Goal: Task Accomplishment & Management: Manage account settings

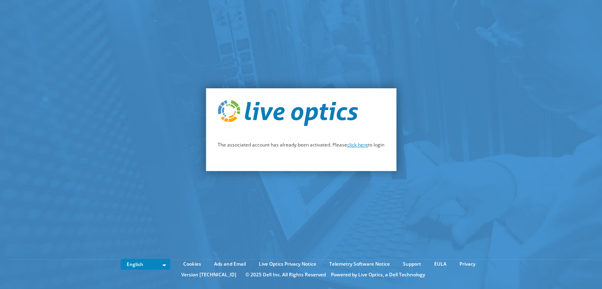
click at [352, 144] on link "click here" at bounding box center [357, 144] width 21 height 7
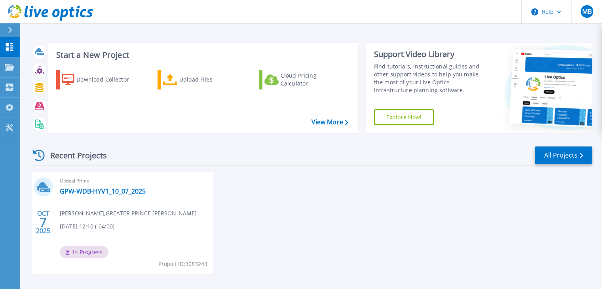
click at [144, 212] on span "Matt Barnes , GREATER PRINCE WILLIAM CHC" at bounding box center [128, 213] width 137 height 9
click at [189, 78] on div "Upload Files" at bounding box center [210, 80] width 63 height 16
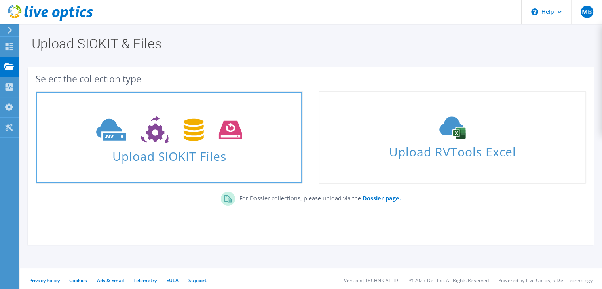
click at [164, 148] on span "Upload SIOKIT Files" at bounding box center [168, 153] width 265 height 17
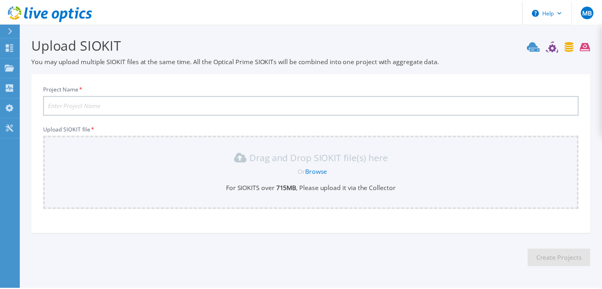
scroll to position [26, 0]
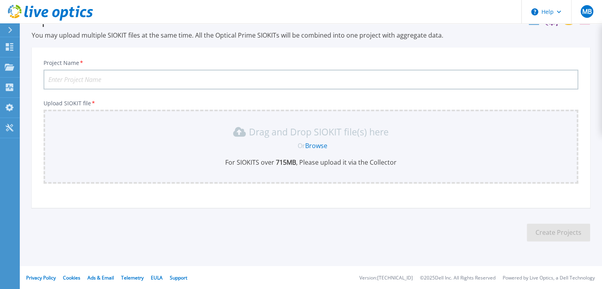
click at [133, 80] on input "Project Name *" at bounding box center [311, 80] width 534 height 20
click at [11, 68] on icon at bounding box center [9, 67] width 9 height 7
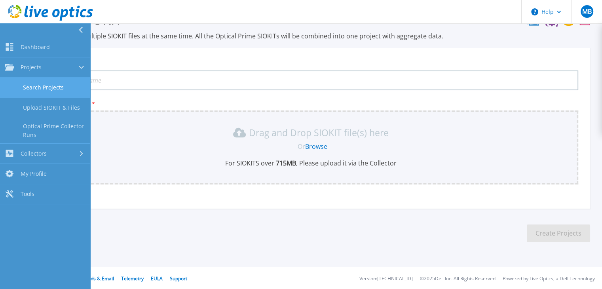
scroll to position [25, 0]
click at [28, 83] on link "Search Projects" at bounding box center [45, 88] width 90 height 20
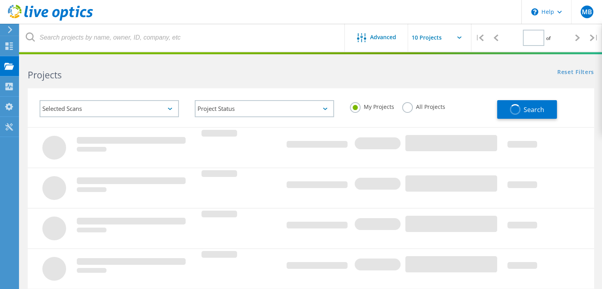
type input "1"
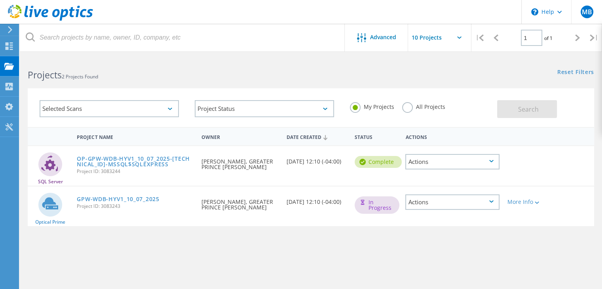
click at [489, 200] on icon at bounding box center [491, 201] width 4 height 2
click at [539, 201] on icon at bounding box center [536, 202] width 4 height 2
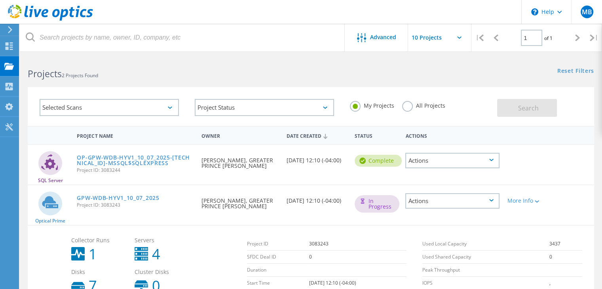
scroll to position [1, 0]
click at [104, 198] on link "GPW-WDB-HYV1_10_07_2025" at bounding box center [118, 198] width 82 height 6
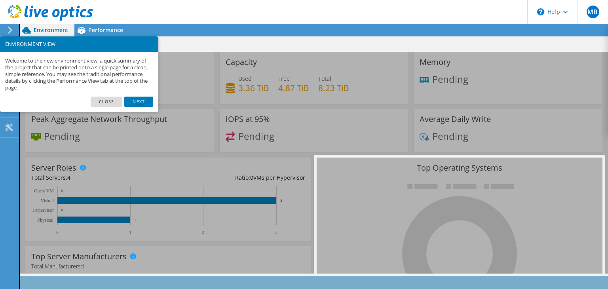
click at [143, 101] on link "Next" at bounding box center [138, 102] width 28 height 10
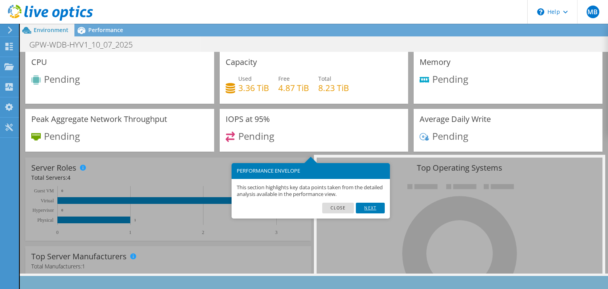
click at [370, 205] on link "Next" at bounding box center [370, 208] width 28 height 10
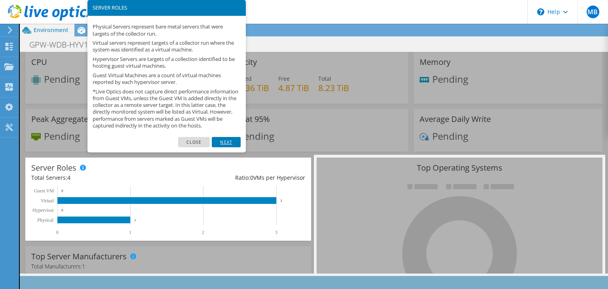
click at [229, 147] on link "Next" at bounding box center [226, 142] width 28 height 10
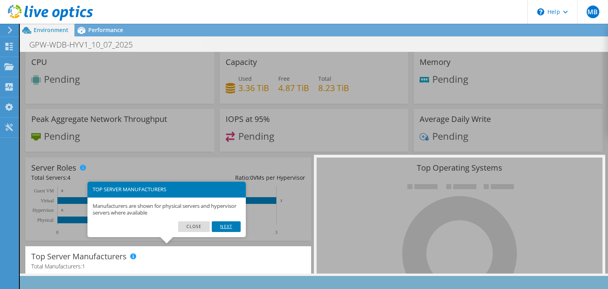
click at [233, 227] on link "Next" at bounding box center [226, 226] width 28 height 10
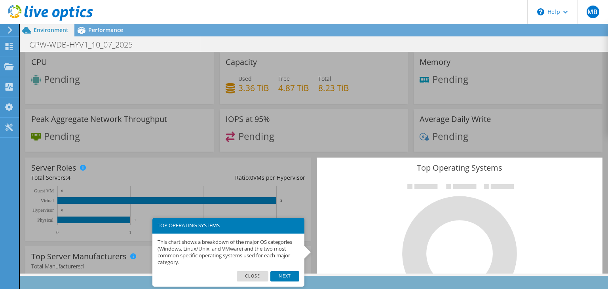
click at [288, 276] on link "Next" at bounding box center [284, 276] width 28 height 10
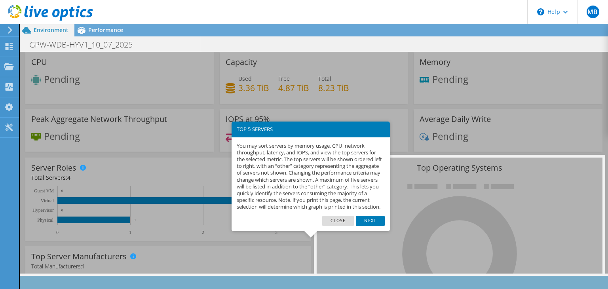
scroll to position [105, 0]
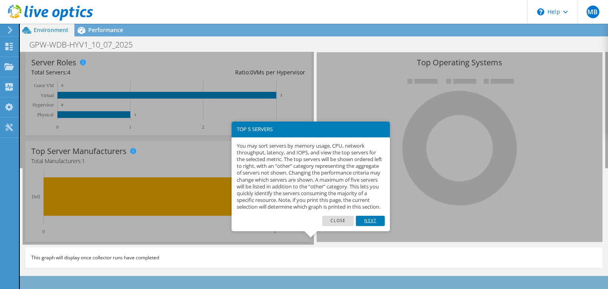
click at [370, 226] on link "Next" at bounding box center [370, 221] width 28 height 10
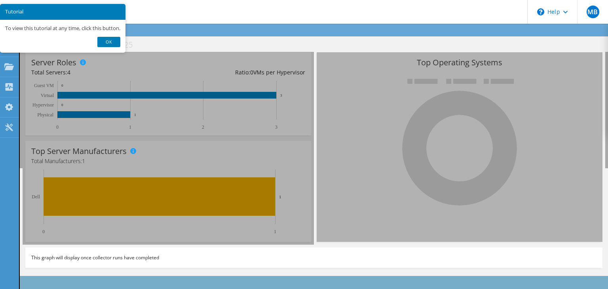
scroll to position [105, 0]
click at [111, 41] on link "Ok" at bounding box center [108, 42] width 23 height 10
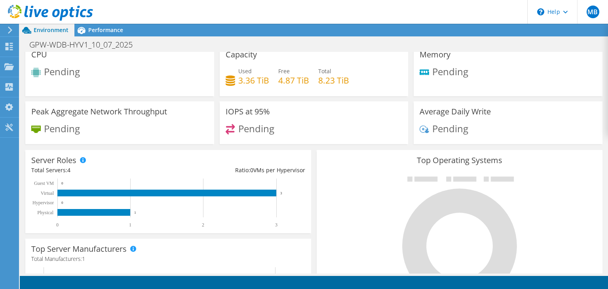
scroll to position [0, 0]
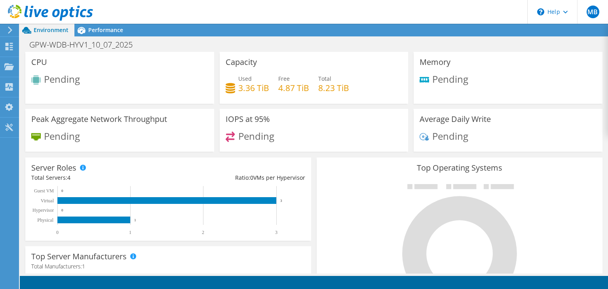
click at [145, 78] on div "Pending" at bounding box center [119, 80] width 177 height 13
click at [36, 87] on div "Collectors" at bounding box center [40, 87] width 43 height 20
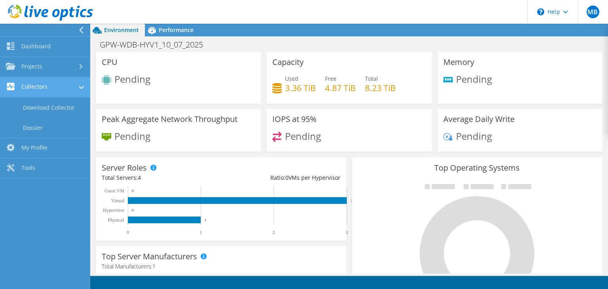
scroll to position [283, 0]
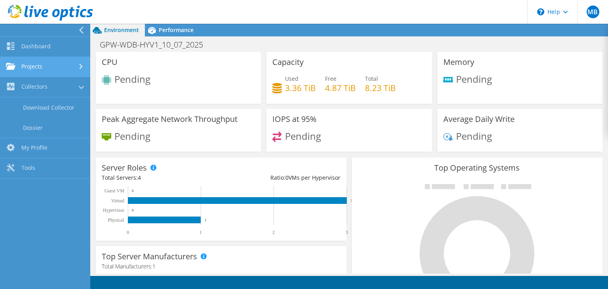
click at [30, 68] on link "Projects" at bounding box center [45, 67] width 90 height 20
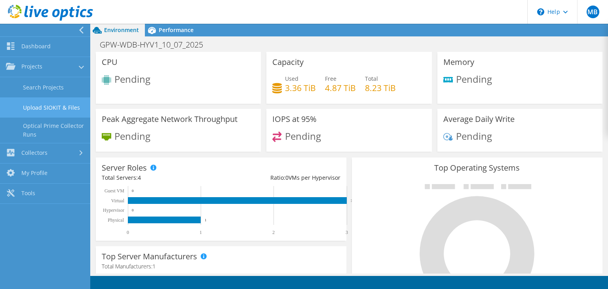
click at [42, 107] on link "Upload SIOKIT & Files" at bounding box center [45, 107] width 90 height 20
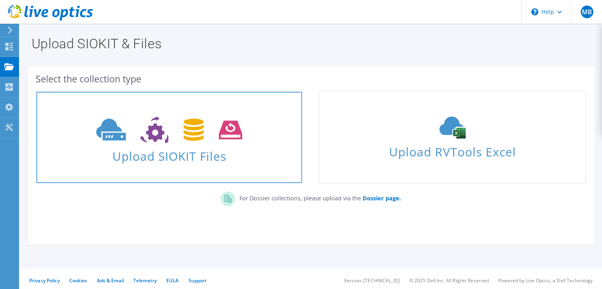
click at [168, 136] on icon at bounding box center [169, 129] width 146 height 27
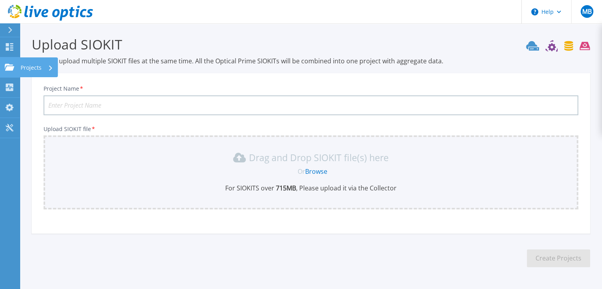
click at [10, 67] on icon at bounding box center [9, 67] width 9 height 7
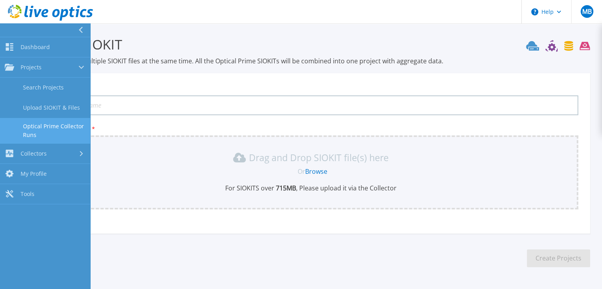
click at [55, 128] on link "Optical Prime Collector Runs" at bounding box center [45, 130] width 90 height 25
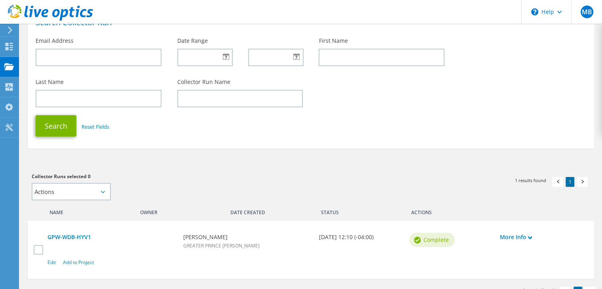
scroll to position [104, 0]
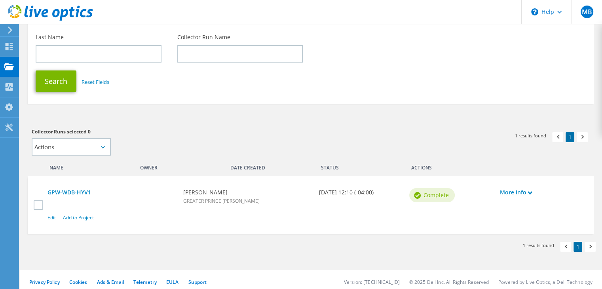
click at [528, 189] on link "More Info" at bounding box center [540, 192] width 82 height 9
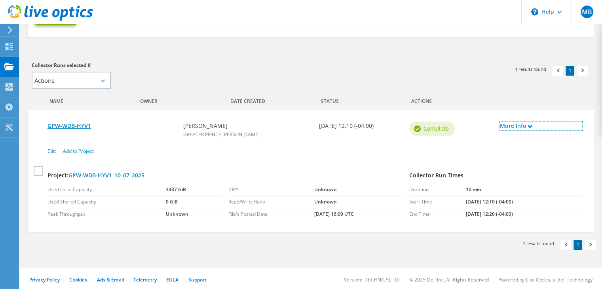
scroll to position [168, 0]
click at [79, 151] on link "Add to Project" at bounding box center [78, 151] width 31 height 7
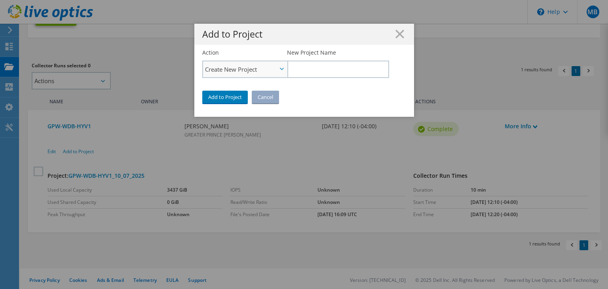
click at [280, 68] on icon at bounding box center [282, 69] width 4 height 2
click at [273, 90] on li "Add to Existing Project" at bounding box center [245, 91] width 84 height 9
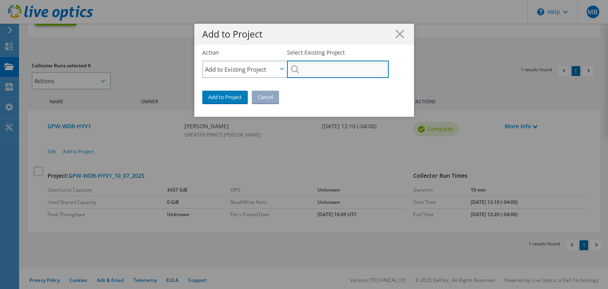
click at [321, 69] on input "Select Existing Project" at bounding box center [337, 69] width 101 height 17
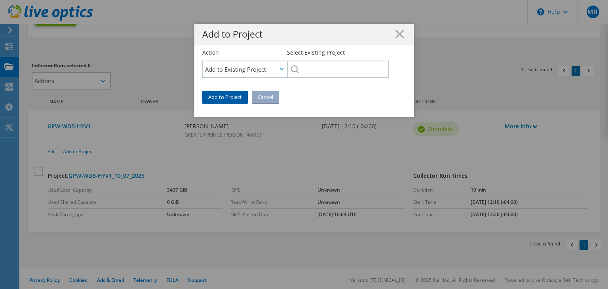
click at [231, 98] on link "Add to Project" at bounding box center [224, 97] width 45 height 13
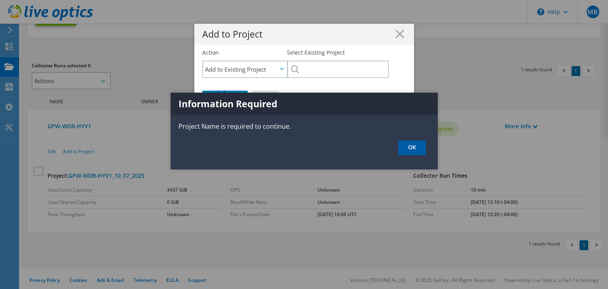
click at [404, 147] on link "OK" at bounding box center [412, 147] width 28 height 15
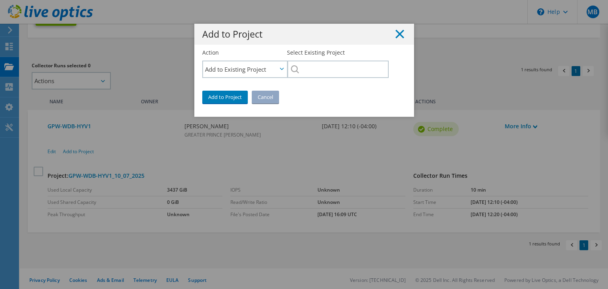
click at [396, 34] on line at bounding box center [400, 34] width 8 height 8
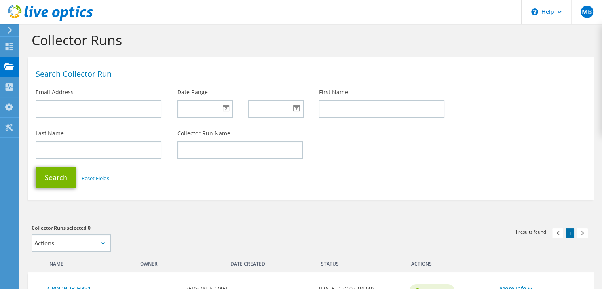
scroll to position [0, 0]
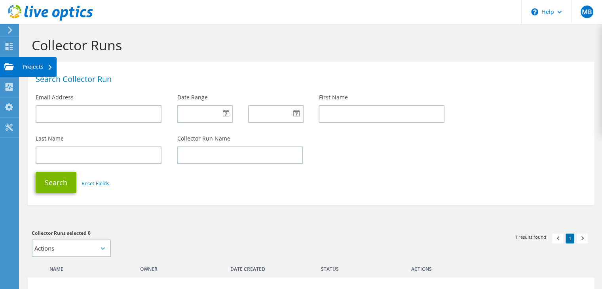
click at [11, 71] on div at bounding box center [8, 67] width 9 height 9
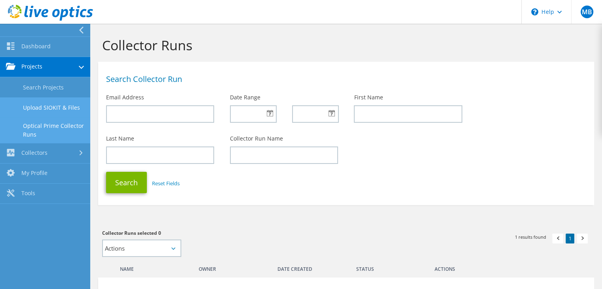
click at [30, 105] on link "Upload SIOKIT & Files" at bounding box center [45, 107] width 90 height 20
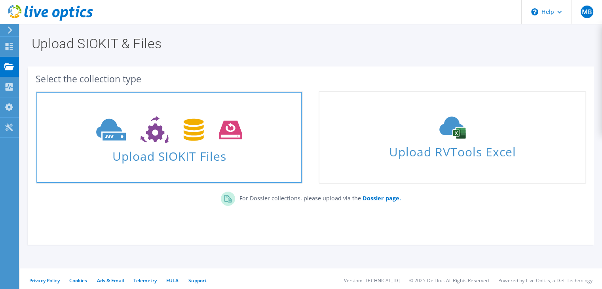
click at [166, 132] on icon at bounding box center [169, 129] width 146 height 27
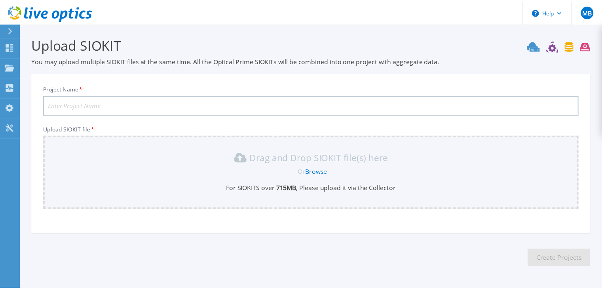
scroll to position [26, 0]
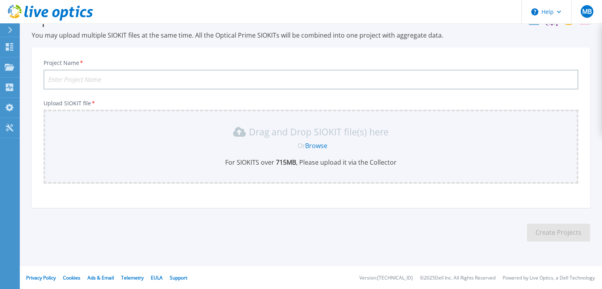
click at [111, 80] on input "Project Name *" at bounding box center [311, 80] width 534 height 20
type input "GPW"
click at [321, 146] on link "Browse" at bounding box center [316, 145] width 22 height 9
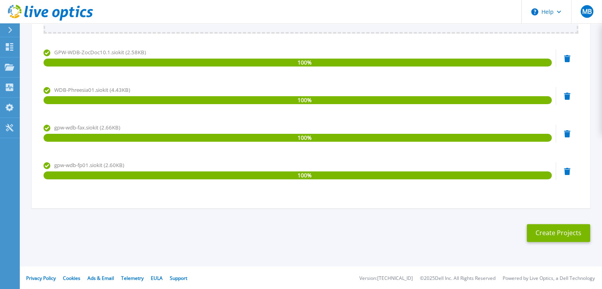
scroll to position [176, 0]
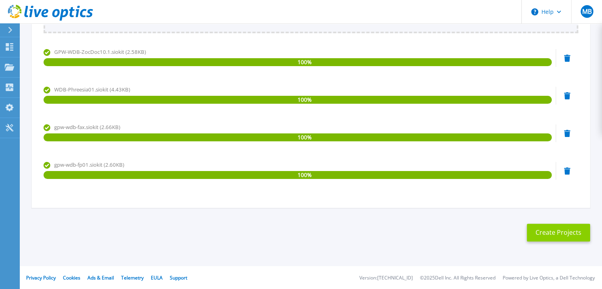
click at [559, 233] on button "Create Projects" at bounding box center [558, 233] width 63 height 18
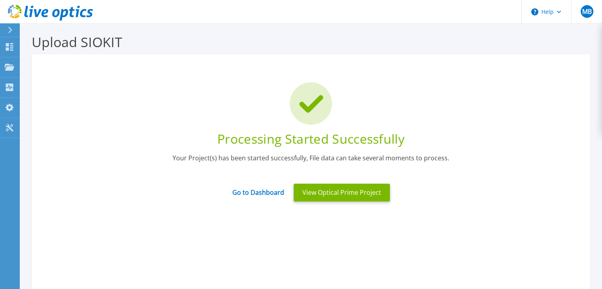
scroll to position [0, 0]
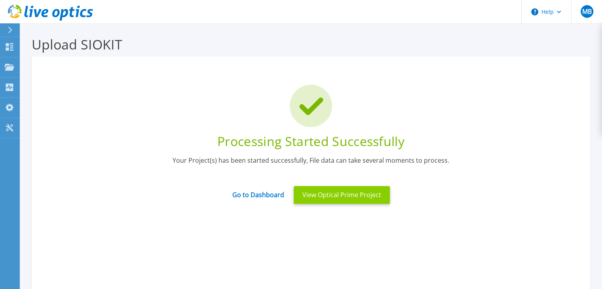
click at [347, 195] on button "View Optical Prime Project" at bounding box center [342, 195] width 96 height 18
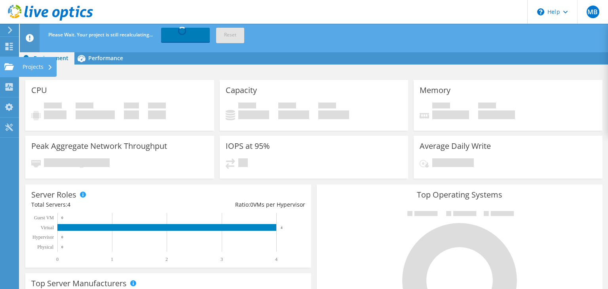
click at [8, 69] on use at bounding box center [8, 66] width 9 height 7
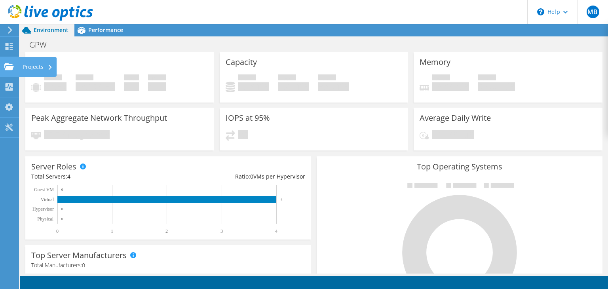
click at [11, 67] on use at bounding box center [8, 66] width 9 height 7
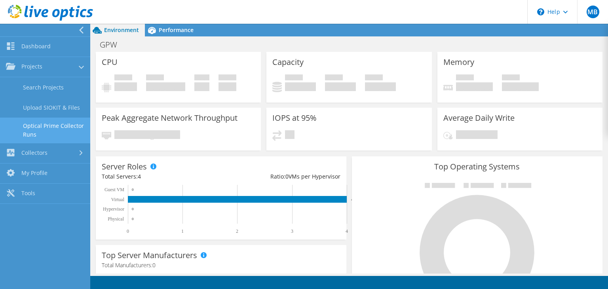
click at [35, 127] on link "Optical Prime Collector Runs" at bounding box center [45, 129] width 90 height 25
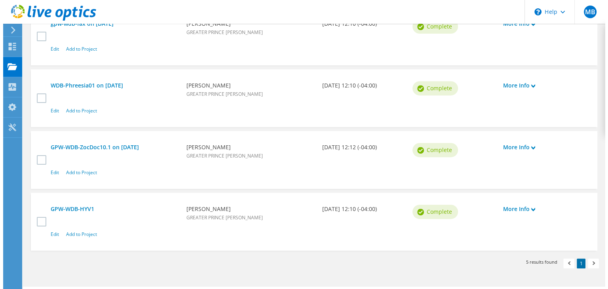
scroll to position [351, 0]
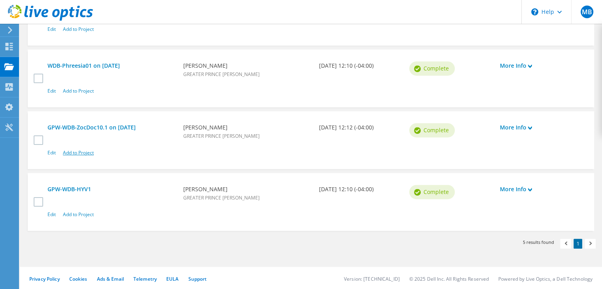
click at [84, 150] on link "Add to Project" at bounding box center [78, 152] width 31 height 7
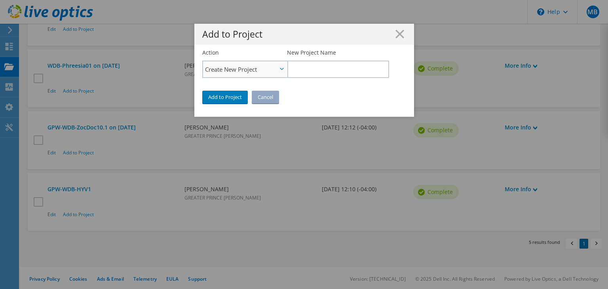
click at [280, 68] on icon at bounding box center [282, 69] width 4 height 2
click at [255, 91] on li "Add to Existing Project" at bounding box center [245, 91] width 84 height 9
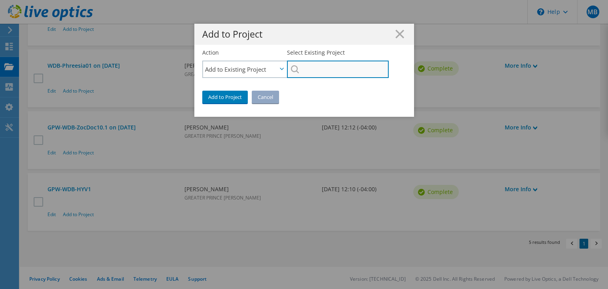
click at [314, 68] on input "Select Existing Project" at bounding box center [337, 69] width 101 height 17
click at [315, 80] on li "GPW-WDB-HYV1_10_07_2025" at bounding box center [332, 74] width 91 height 9
type input "GPW-WDB-HYV1_10_07_2025"
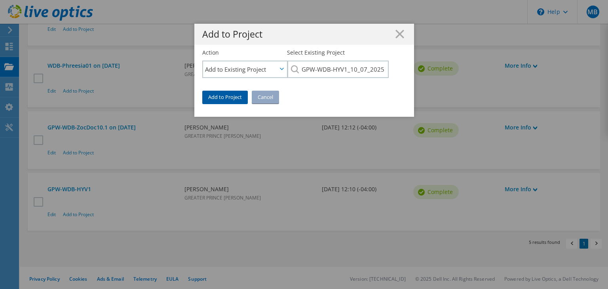
click at [228, 97] on link "Add to Project" at bounding box center [224, 97] width 45 height 13
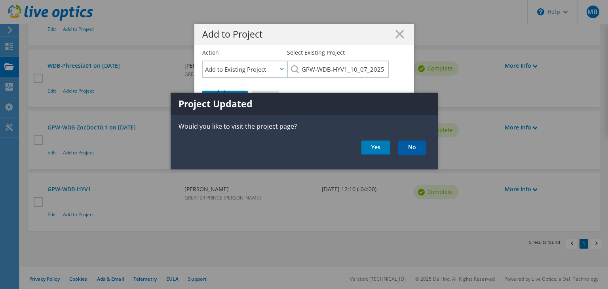
click at [410, 149] on link "No" at bounding box center [412, 147] width 28 height 15
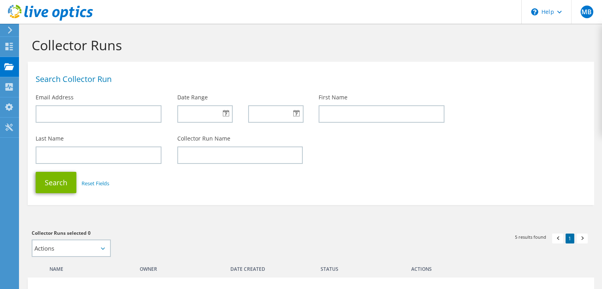
scroll to position [352, 0]
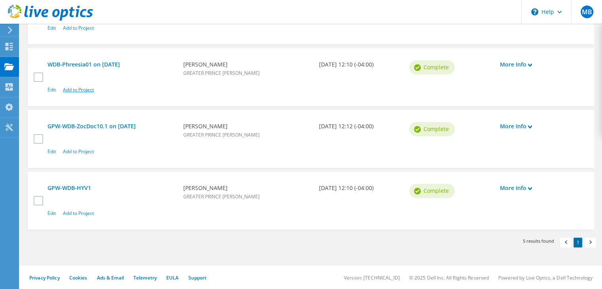
click at [85, 88] on link "Add to Project" at bounding box center [78, 89] width 31 height 7
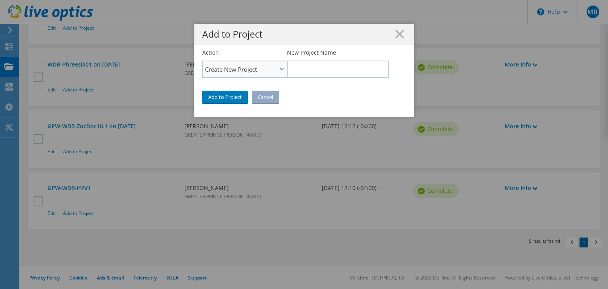
click at [277, 67] on span "Create New Project" at bounding box center [245, 69] width 84 height 16
click at [245, 91] on li "Add to Existing Project" at bounding box center [245, 91] width 84 height 9
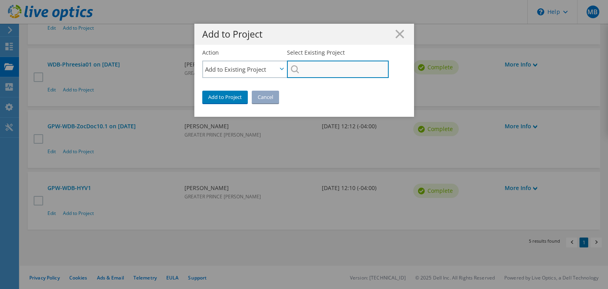
click at [339, 72] on input "Select Existing Project" at bounding box center [337, 69] width 101 height 17
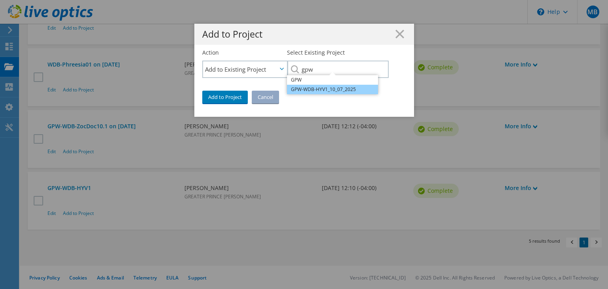
click at [322, 89] on li "GPW-WDB-HYV1_10_07_2025" at bounding box center [332, 89] width 91 height 9
type input "GPW-WDB-HYV1_10_07_2025"
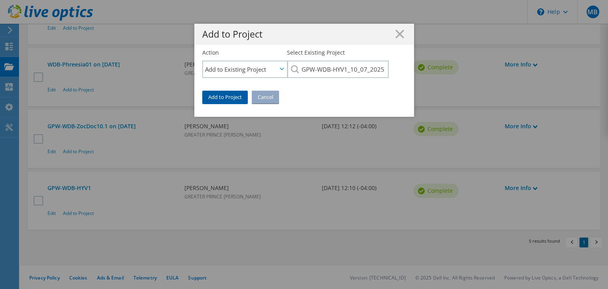
click at [226, 98] on link "Add to Project" at bounding box center [224, 97] width 45 height 13
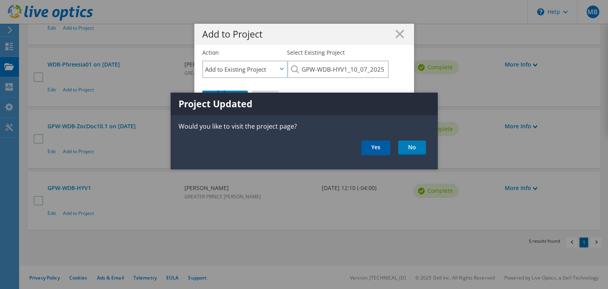
click at [373, 146] on link "Yes" at bounding box center [375, 147] width 29 height 15
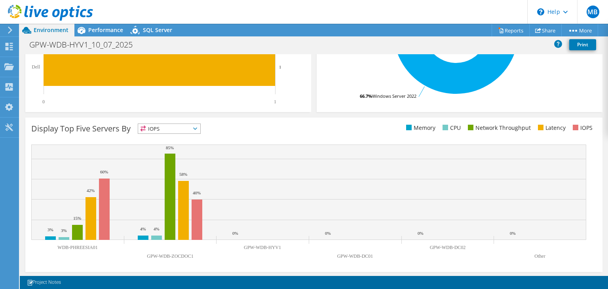
scroll to position [239, 0]
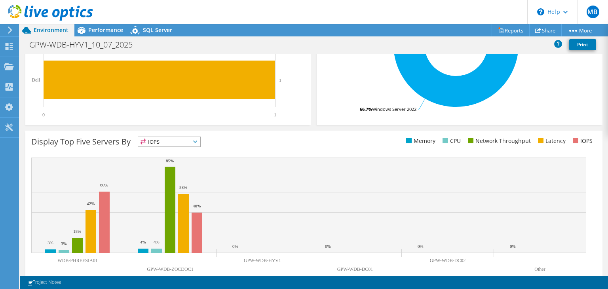
click at [445, 258] on text "GPW-WDB-DC02" at bounding box center [448, 261] width 36 height 6
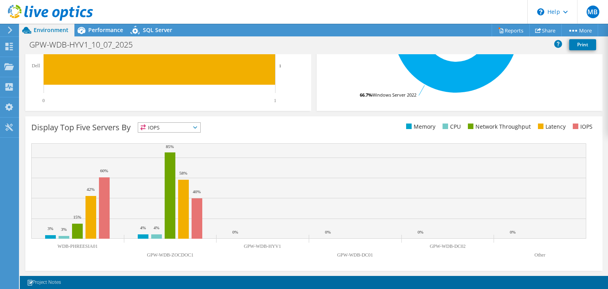
scroll to position [0, 0]
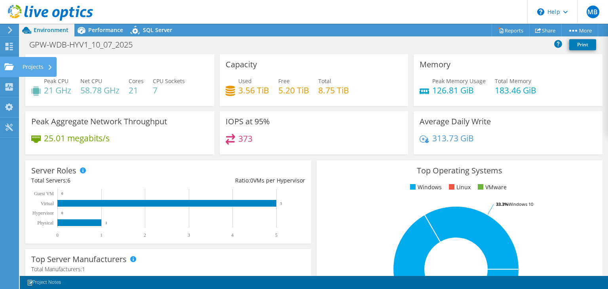
click at [6, 67] on use at bounding box center [8, 66] width 9 height 7
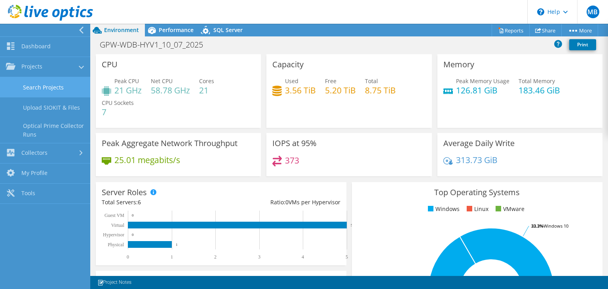
click at [38, 86] on link "Search Projects" at bounding box center [45, 87] width 90 height 20
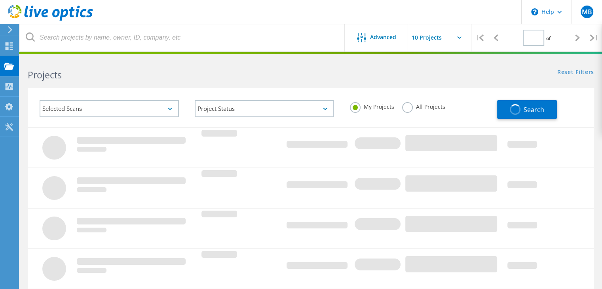
type input "1"
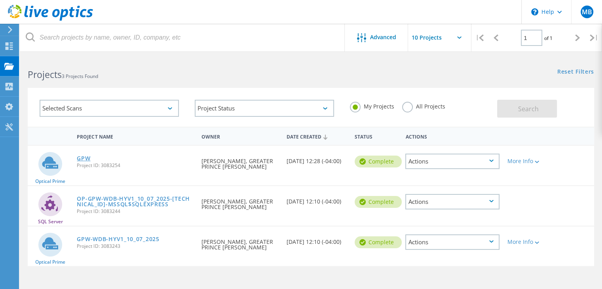
scroll to position [1, 0]
click at [165, 107] on div "Selected Scans" at bounding box center [109, 107] width 139 height 17
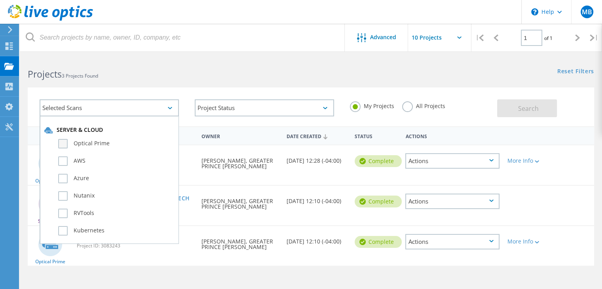
click at [92, 144] on label "Optical Prime" at bounding box center [116, 143] width 116 height 9
click at [0, 0] on input "Optical Prime" at bounding box center [0, 0] width 0 height 0
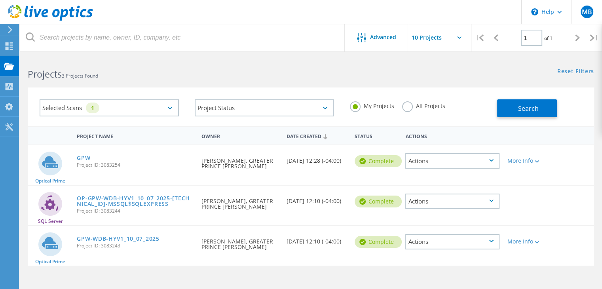
click at [409, 109] on label "All Projects" at bounding box center [423, 105] width 43 height 8
click at [0, 0] on input "All Projects" at bounding box center [0, 0] width 0 height 0
click at [513, 104] on button "Search" at bounding box center [527, 108] width 60 height 18
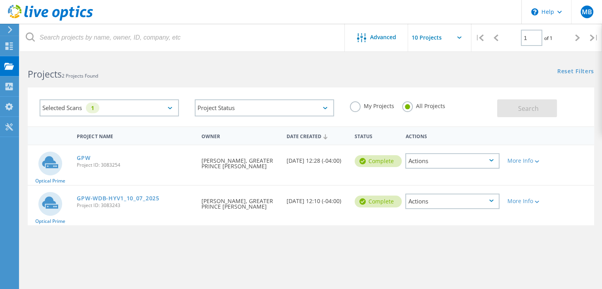
click at [89, 153] on div "GPW Project ID: 3083254" at bounding box center [135, 160] width 125 height 30
click at [87, 156] on link "GPW" at bounding box center [83, 158] width 13 height 6
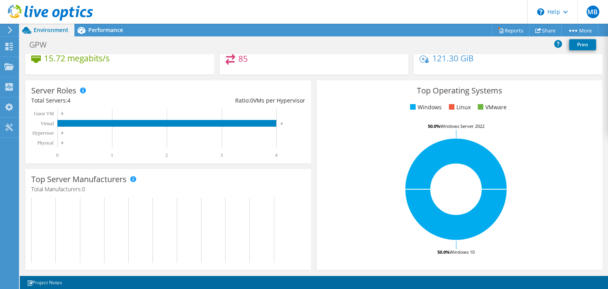
scroll to position [239, 0]
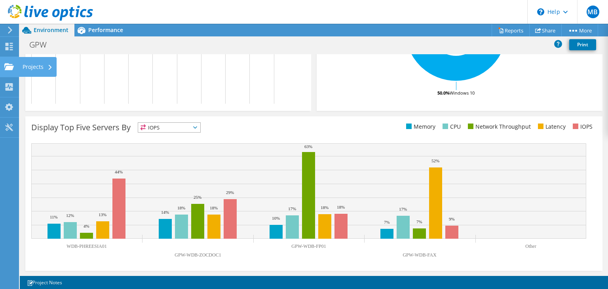
click at [38, 68] on div "Projects" at bounding box center [38, 67] width 38 height 20
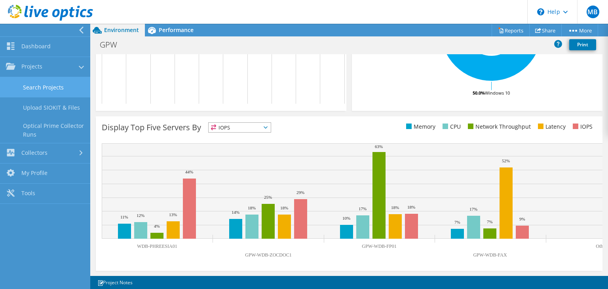
click at [39, 91] on link "Search Projects" at bounding box center [45, 87] width 90 height 20
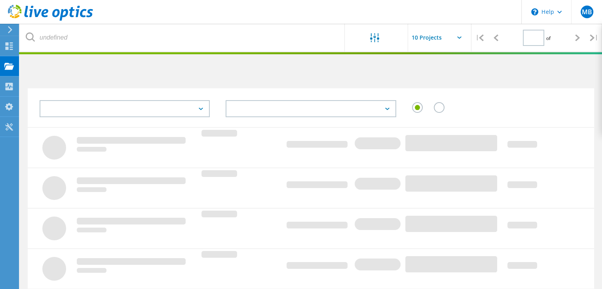
type input "1"
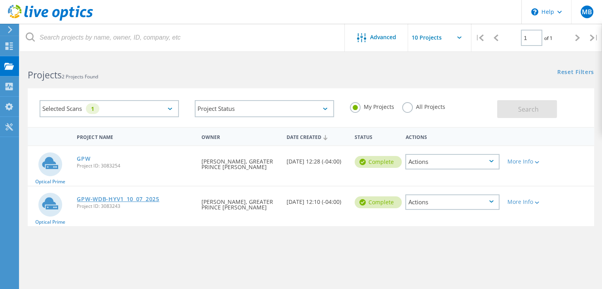
click at [141, 198] on link "GPW-WDB-HYV1_10_07_2025" at bounding box center [118, 199] width 82 height 6
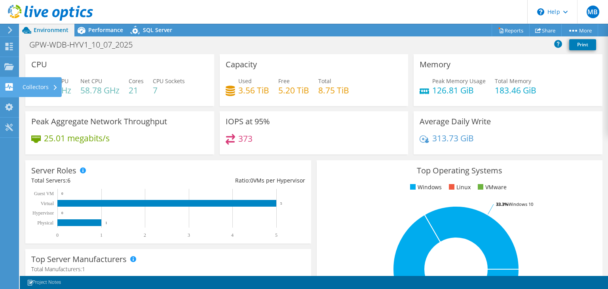
click at [30, 87] on div "Collectors" at bounding box center [40, 87] width 43 height 20
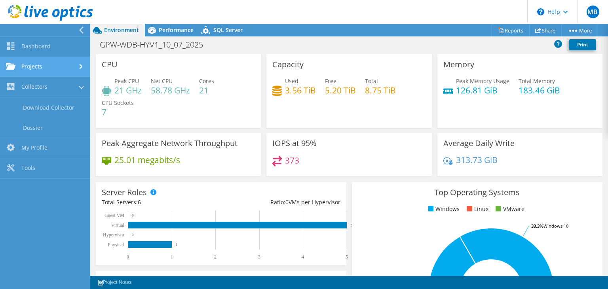
click at [45, 65] on link "Projects" at bounding box center [45, 67] width 90 height 20
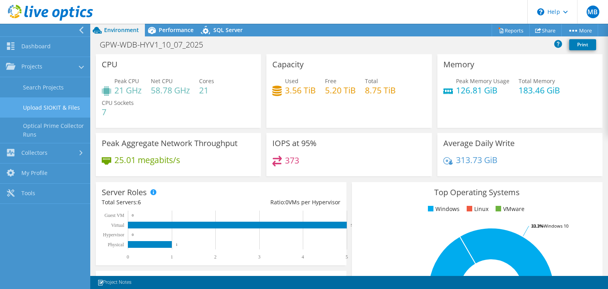
click at [50, 104] on link "Upload SIOKIT & Files" at bounding box center [45, 107] width 90 height 20
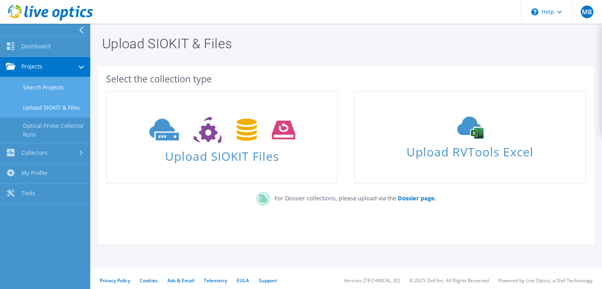
click at [36, 87] on link "Search Projects" at bounding box center [45, 87] width 90 height 20
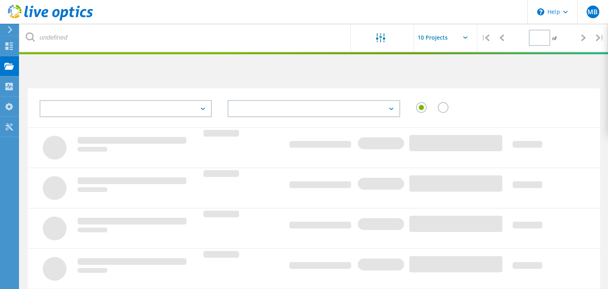
type input "1"
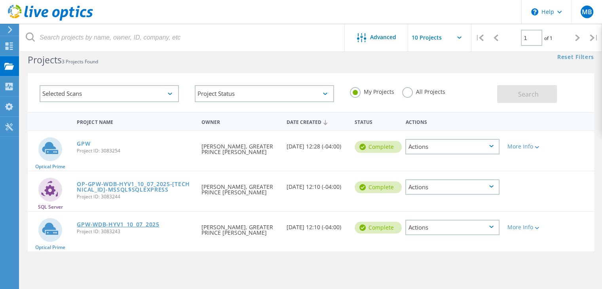
scroll to position [15, 0]
click at [144, 222] on link "GPW-WDB-HYV1_10_07_2025" at bounding box center [118, 224] width 82 height 6
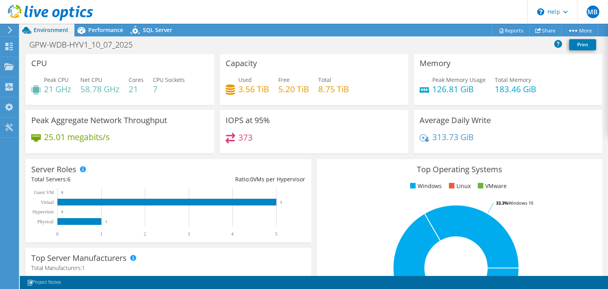
scroll to position [2, 0]
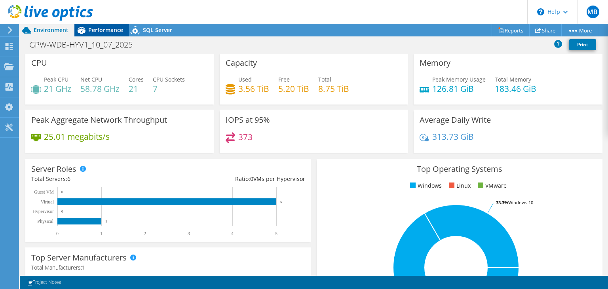
click at [106, 32] on span "Performance" at bounding box center [105, 30] width 35 height 8
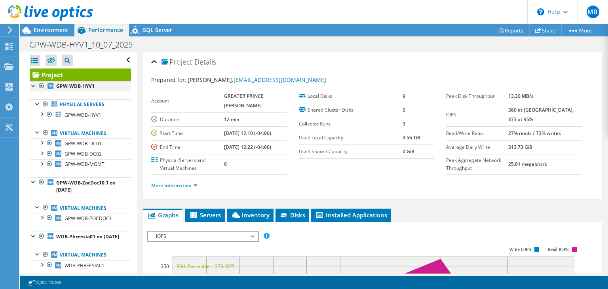
click at [33, 86] on div at bounding box center [34, 85] width 8 height 8
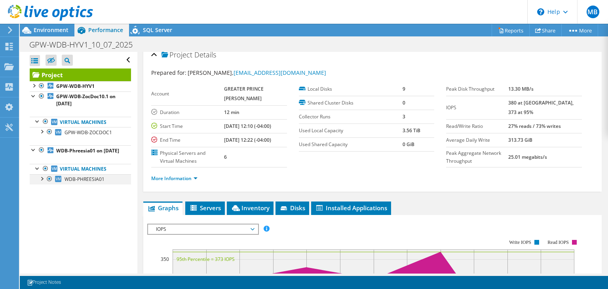
scroll to position [8, 0]
click at [35, 172] on div at bounding box center [38, 168] width 8 height 8
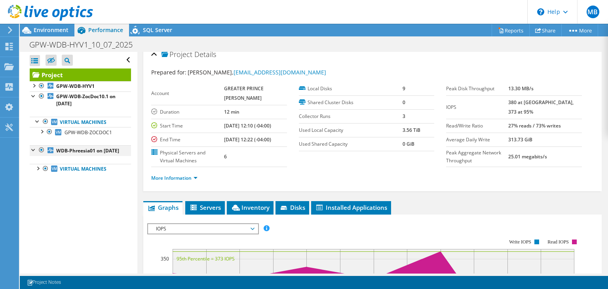
click at [35, 151] on div at bounding box center [34, 149] width 8 height 8
click at [36, 119] on div at bounding box center [38, 121] width 8 height 8
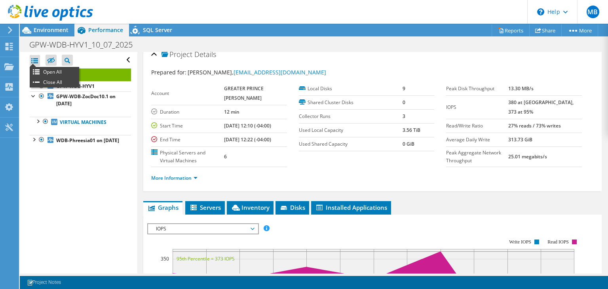
click at [36, 58] on div at bounding box center [35, 60] width 10 height 11
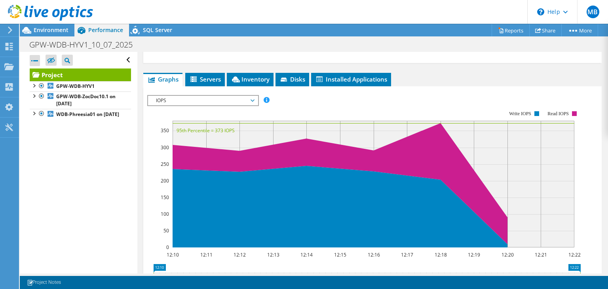
scroll to position [0, 0]
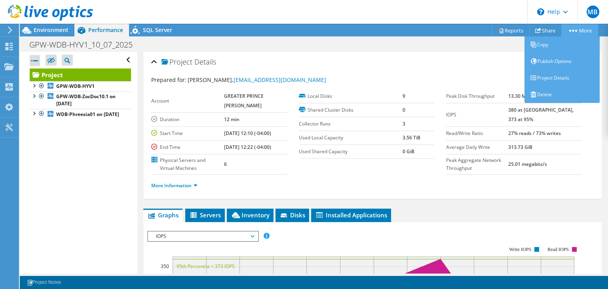
click at [581, 29] on link "More" at bounding box center [579, 30] width 37 height 12
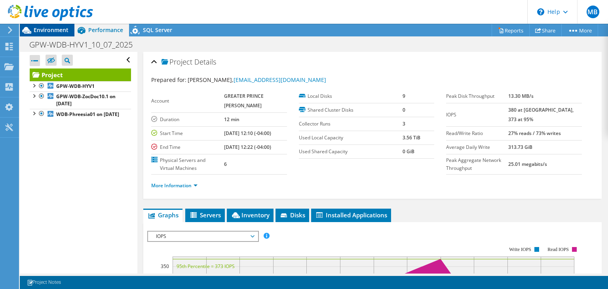
click at [36, 31] on span "Environment" at bounding box center [51, 30] width 35 height 8
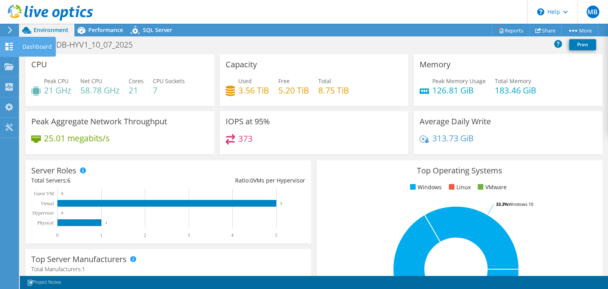
click at [7, 50] on div at bounding box center [8, 47] width 9 height 9
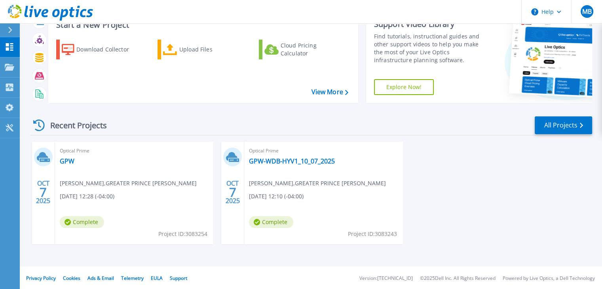
scroll to position [31, 0]
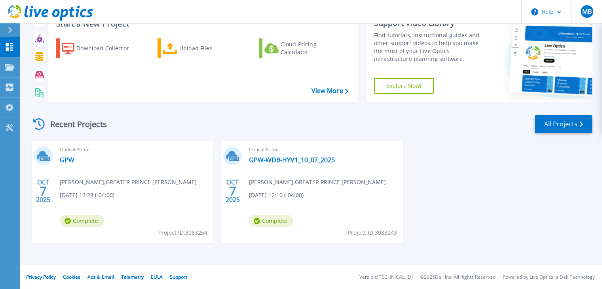
click at [152, 184] on span "Matt Barnes , GREATER PRINCE WILLIAM CHC" at bounding box center [128, 182] width 137 height 9
click at [59, 155] on div "Optical Prime GPW Matt Barnes , GREATER PRINCE WILLIAM CHC 10/07/2025, 12:28 (-…" at bounding box center [134, 191] width 158 height 102
click at [66, 161] on link "GPW" at bounding box center [67, 160] width 15 height 8
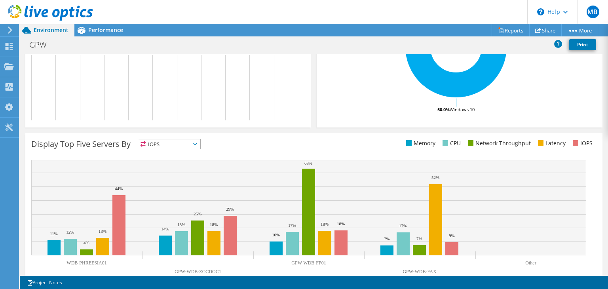
scroll to position [239, 0]
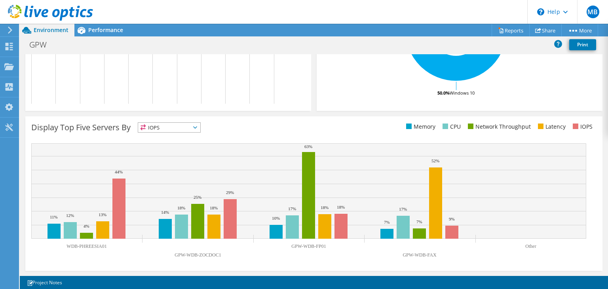
click at [316, 244] on text "GPW-WDB-FP01" at bounding box center [308, 246] width 34 height 6
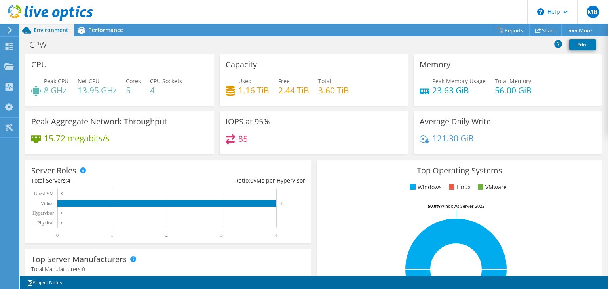
scroll to position [0, 0]
click at [98, 29] on span "Performance" at bounding box center [105, 30] width 35 height 8
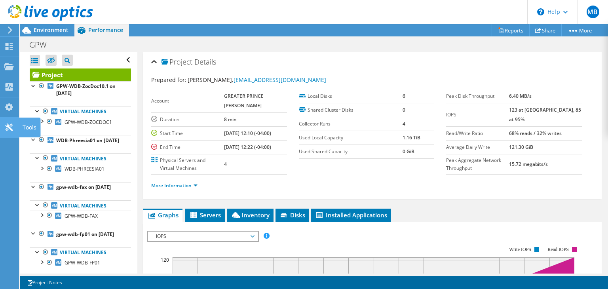
click at [8, 124] on use at bounding box center [9, 127] width 8 height 8
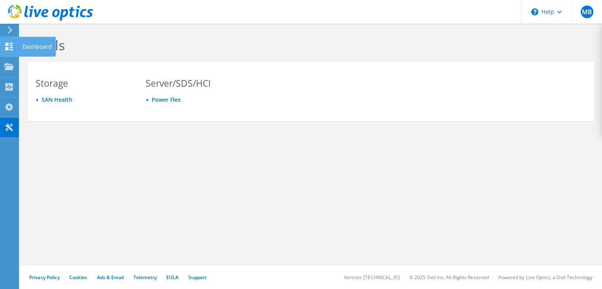
click at [6, 49] on use at bounding box center [10, 47] width 8 height 8
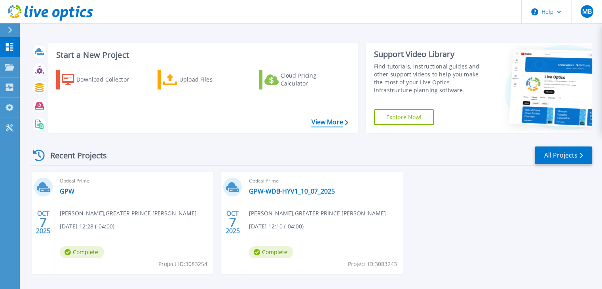
click at [331, 122] on link "View More" at bounding box center [329, 122] width 37 height 8
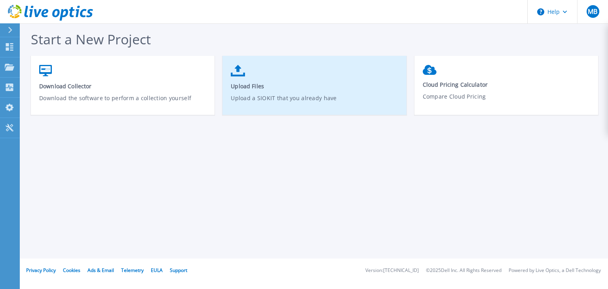
click at [236, 97] on p "Upload a SIOKIT that you already have" at bounding box center [314, 103] width 167 height 18
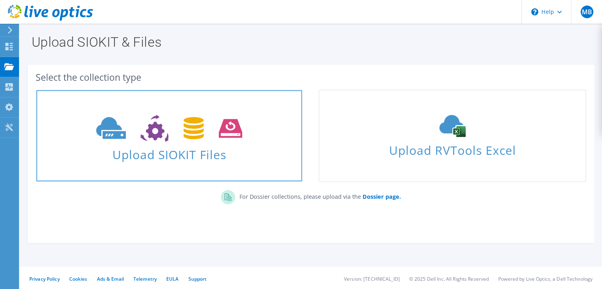
scroll to position [1, 0]
click at [155, 144] on div "Upload SIOKIT Files" at bounding box center [168, 136] width 265 height 50
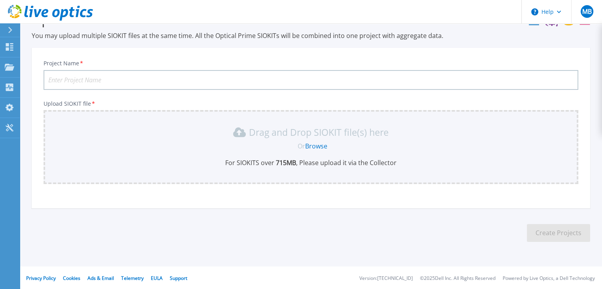
scroll to position [26, 0]
click at [13, 69] on icon at bounding box center [9, 67] width 9 height 7
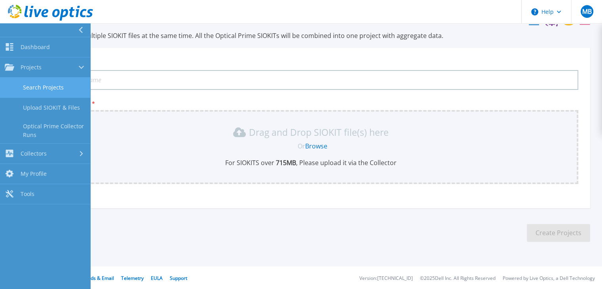
scroll to position [25, 0]
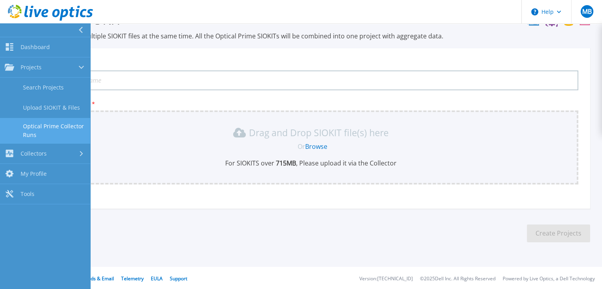
click at [52, 124] on link "Optical Prime Collector Runs" at bounding box center [45, 130] width 90 height 25
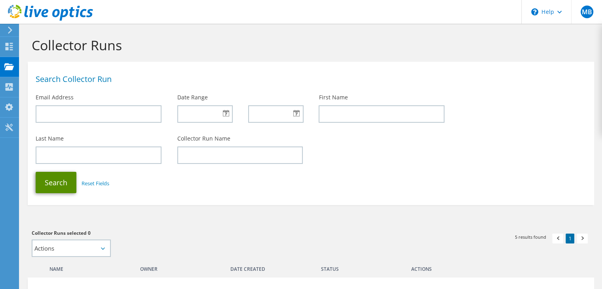
click at [65, 187] on button "Search" at bounding box center [56, 182] width 41 height 21
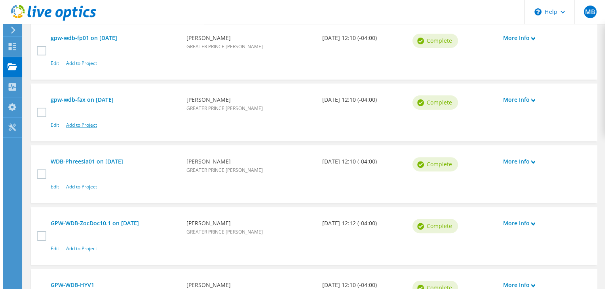
scroll to position [255, 0]
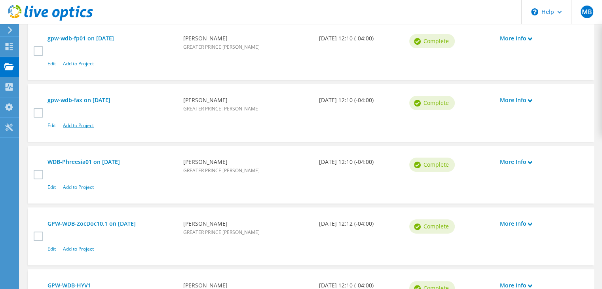
click at [85, 125] on link "Add to Project" at bounding box center [78, 125] width 31 height 7
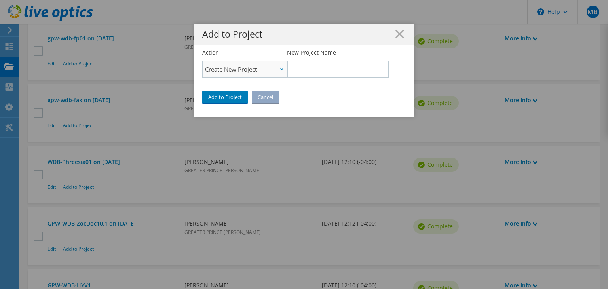
click at [266, 68] on span "Create New Project" at bounding box center [241, 68] width 72 height 9
click at [241, 89] on li "Add to Existing Project" at bounding box center [245, 91] width 84 height 9
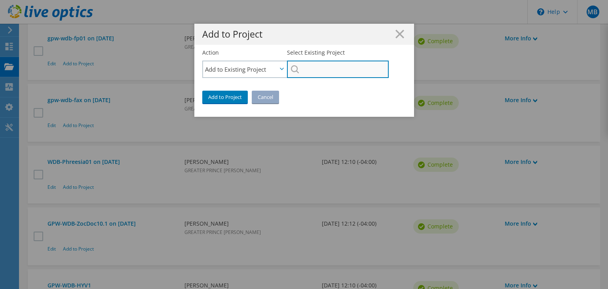
click at [297, 68] on input "Select Existing Project" at bounding box center [337, 69] width 101 height 17
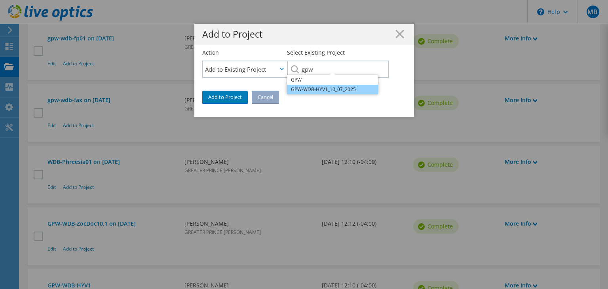
click at [310, 91] on li "GPW-WDB-HYV1_10_07_2025" at bounding box center [332, 89] width 91 height 9
type input "GPW-WDB-HYV1_10_07_2025"
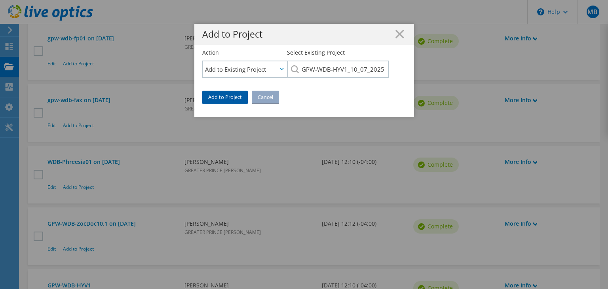
click at [217, 98] on link "Add to Project" at bounding box center [224, 97] width 45 height 13
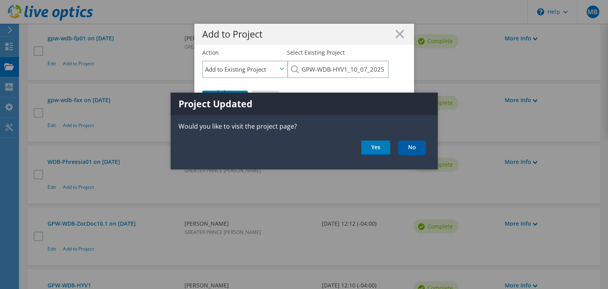
click at [405, 145] on link "No" at bounding box center [412, 147] width 28 height 15
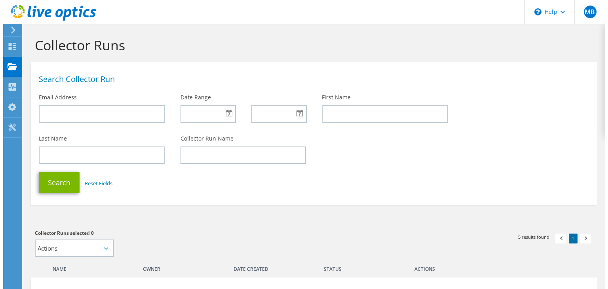
scroll to position [255, 0]
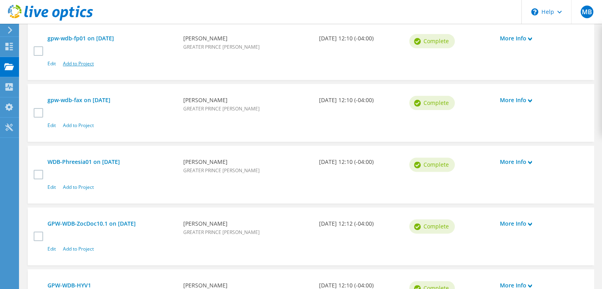
click at [83, 63] on link "Add to Project" at bounding box center [78, 63] width 31 height 7
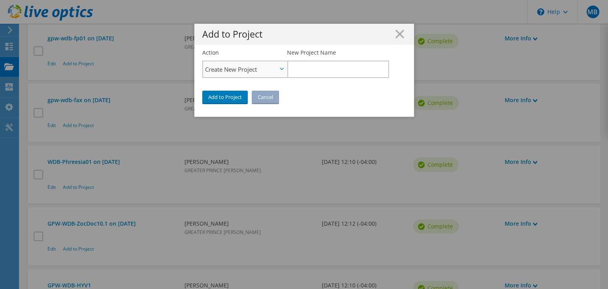
click at [281, 70] on span "Create New Project" at bounding box center [245, 69] width 84 height 16
click at [266, 89] on li "Add to Existing Project" at bounding box center [245, 91] width 84 height 9
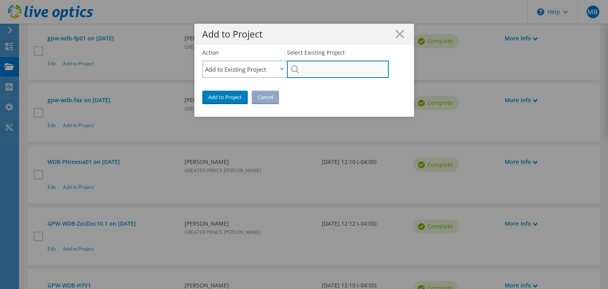
click at [320, 68] on input "Select Existing Project" at bounding box center [337, 69] width 101 height 17
click at [311, 89] on li "GPW-WDB-HYV1_10_07_2025" at bounding box center [332, 84] width 91 height 9
type input "GPW-WDB-HYV1_10_07_2025"
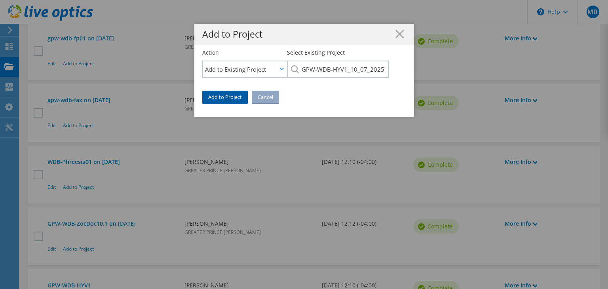
click at [231, 98] on link "Add to Project" at bounding box center [224, 97] width 45 height 13
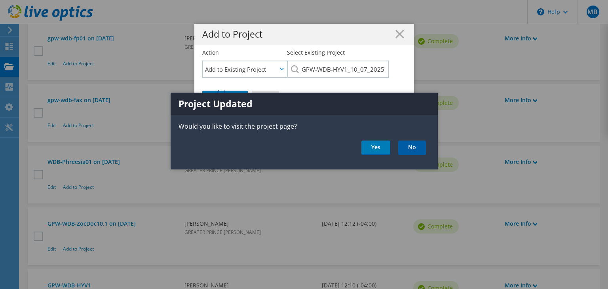
click at [402, 149] on link "No" at bounding box center [412, 147] width 28 height 15
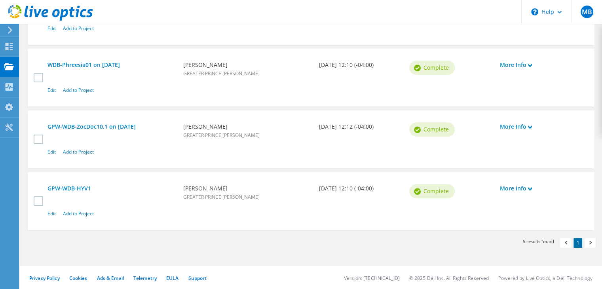
scroll to position [352, 0]
click at [83, 189] on link "GPW-WDB-HYV1" at bounding box center [111, 188] width 128 height 9
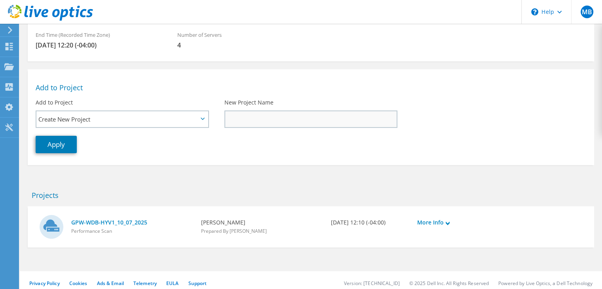
scroll to position [126, 0]
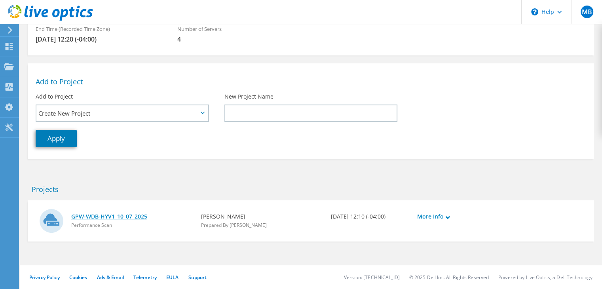
click at [120, 217] on link "GPW-WDB-HYV1_10_07_2025" at bounding box center [132, 216] width 122 height 9
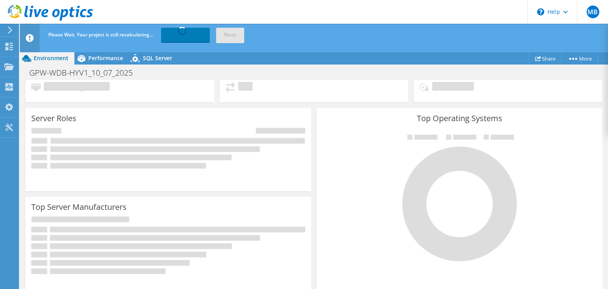
scroll to position [44, 0]
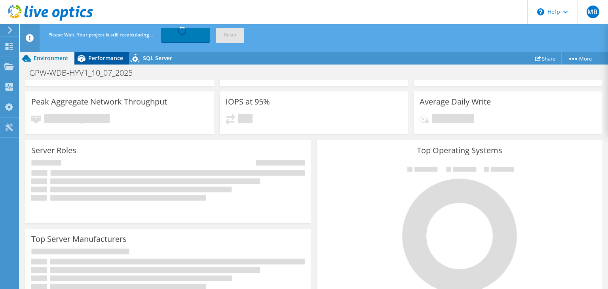
click at [109, 61] on span "Performance" at bounding box center [105, 58] width 35 height 8
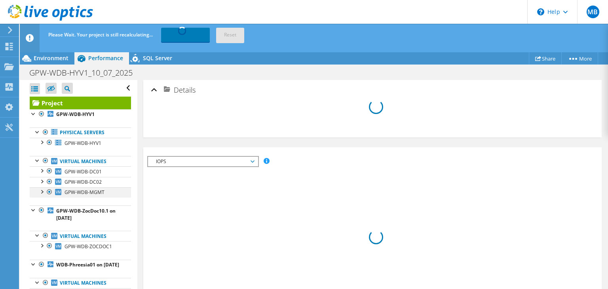
click at [40, 190] on div at bounding box center [42, 191] width 8 height 8
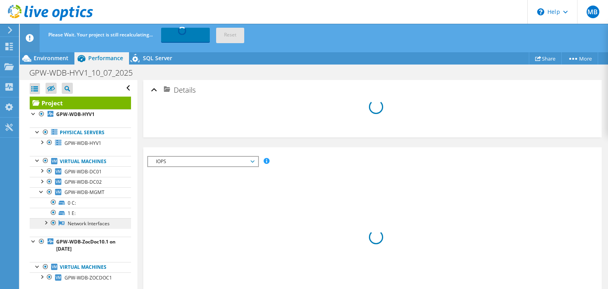
scroll to position [0, 0]
click at [89, 223] on link "Network Interfaces" at bounding box center [80, 223] width 101 height 10
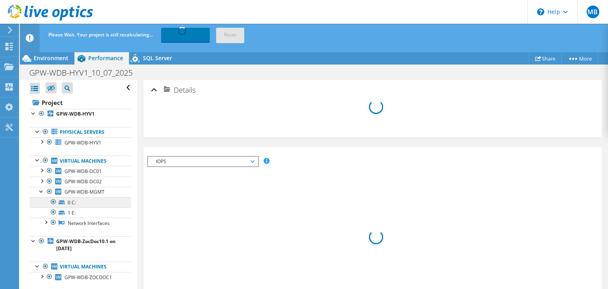
scroll to position [0, 0]
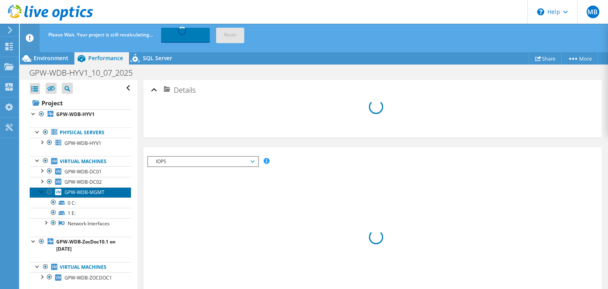
click at [81, 191] on span "GPW-WDB-MGMT" at bounding box center [84, 192] width 40 height 7
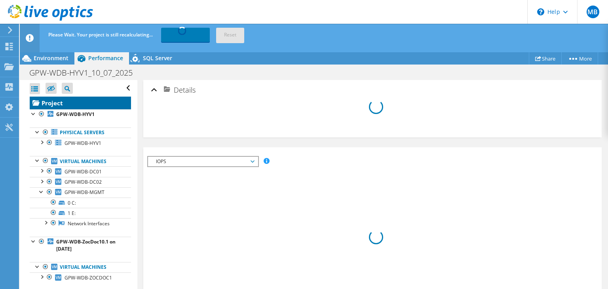
click at [47, 103] on link "Project" at bounding box center [80, 103] width 101 height 13
click at [33, 114] on div at bounding box center [34, 113] width 8 height 8
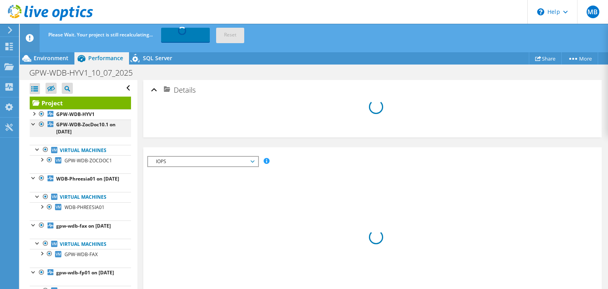
click at [33, 122] on div at bounding box center [34, 123] width 8 height 8
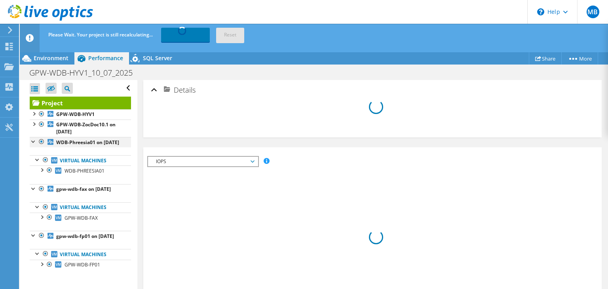
click at [36, 141] on div at bounding box center [34, 141] width 8 height 8
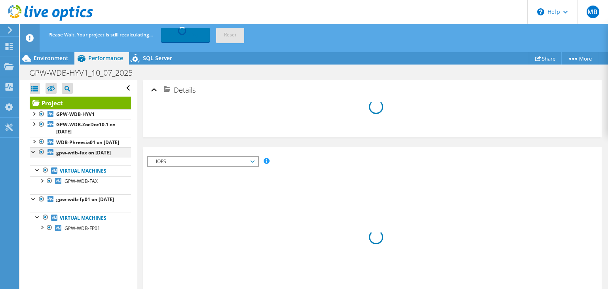
click at [36, 155] on div at bounding box center [34, 151] width 8 height 8
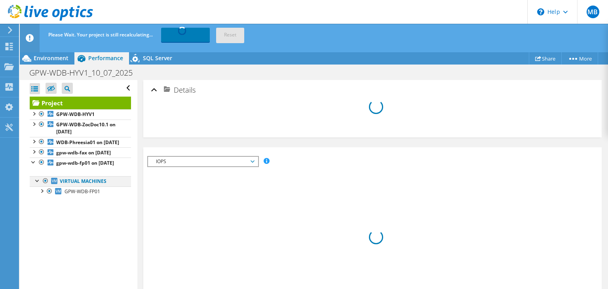
click at [36, 184] on div at bounding box center [38, 180] width 8 height 8
click at [38, 184] on div at bounding box center [38, 180] width 8 height 8
click at [31, 165] on div at bounding box center [34, 161] width 8 height 8
click at [35, 114] on div at bounding box center [34, 113] width 8 height 8
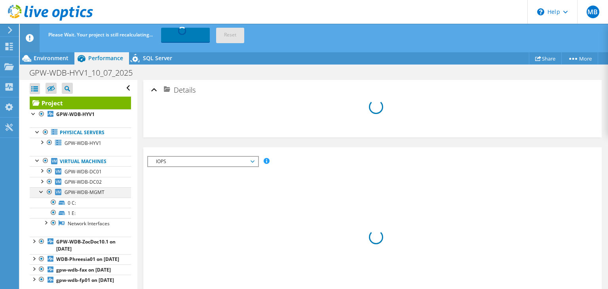
click at [38, 190] on div at bounding box center [42, 191] width 8 height 8
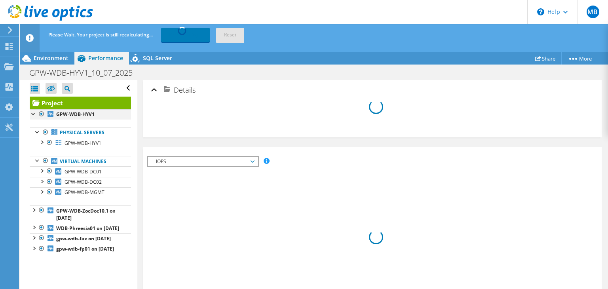
click at [32, 114] on div at bounding box center [34, 113] width 8 height 8
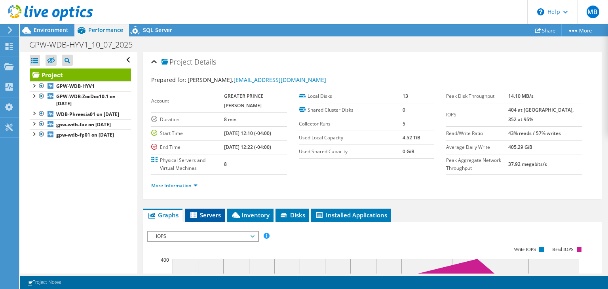
click at [215, 219] on span "Servers" at bounding box center [205, 215] width 32 height 8
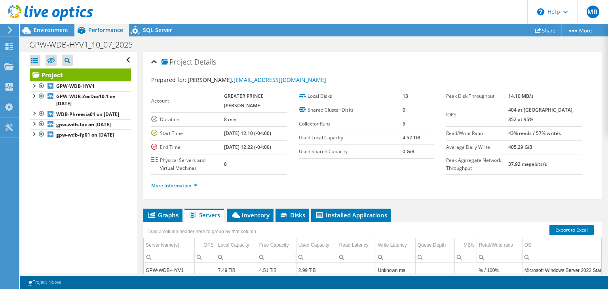
click at [196, 189] on link "More Information" at bounding box center [174, 185] width 46 height 7
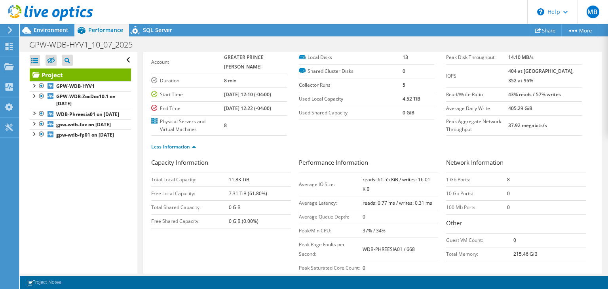
scroll to position [32, 0]
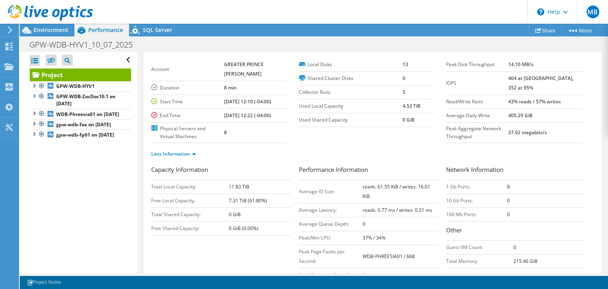
click at [89, 76] on link "Project" at bounding box center [80, 74] width 101 height 13
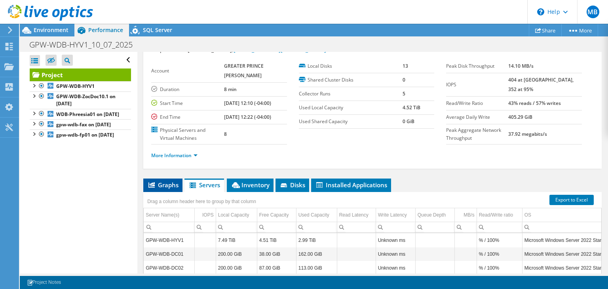
click at [168, 189] on span "Graphs" at bounding box center [162, 185] width 31 height 8
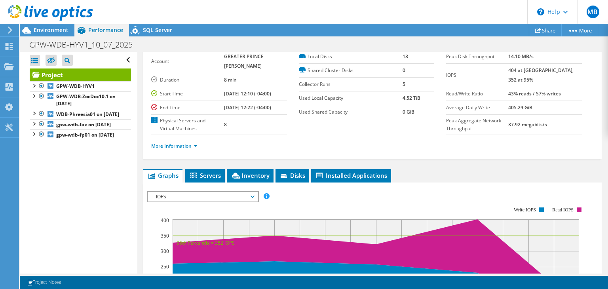
scroll to position [0, 0]
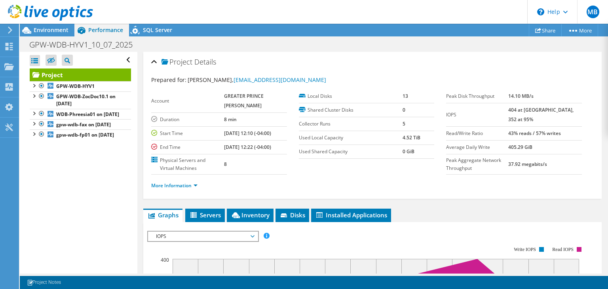
click at [188, 172] on label "Physical Servers and Virtual Machines" at bounding box center [187, 164] width 73 height 16
click at [194, 189] on link "More Information" at bounding box center [174, 185] width 46 height 7
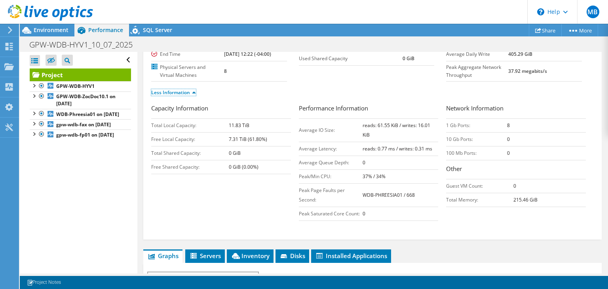
scroll to position [93, 0]
click at [36, 85] on div at bounding box center [34, 85] width 8 height 8
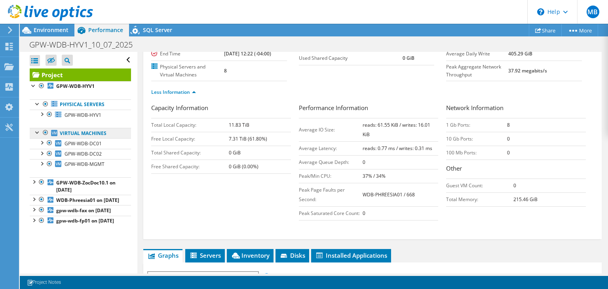
click at [87, 133] on link "Virtual Machines" at bounding box center [80, 133] width 101 height 10
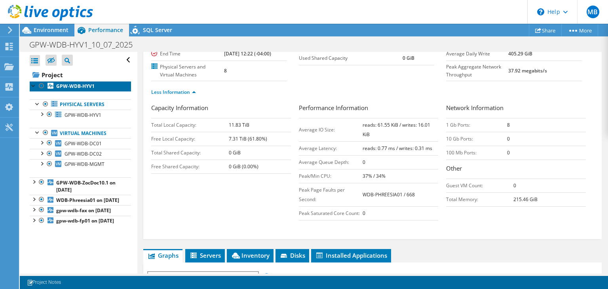
click at [84, 83] on b "GPW-WDB-HYV1" at bounding box center [75, 86] width 38 height 7
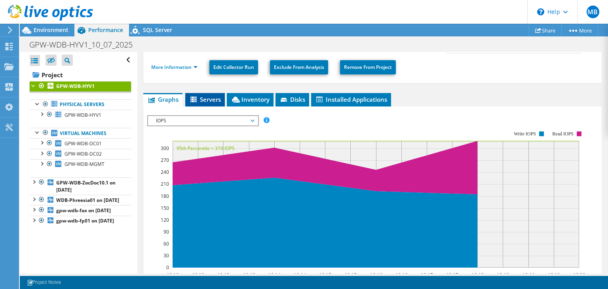
click at [206, 98] on span "Servers" at bounding box center [205, 99] width 32 height 8
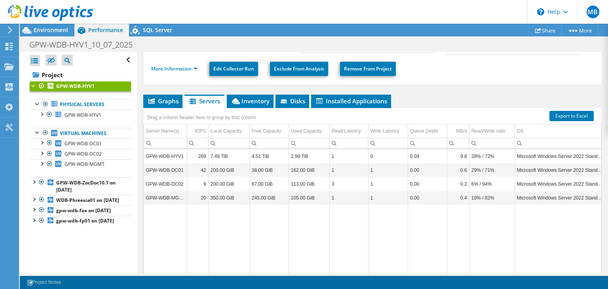
scroll to position [92, 0]
click at [253, 105] on li "Inventory" at bounding box center [250, 101] width 47 height 13
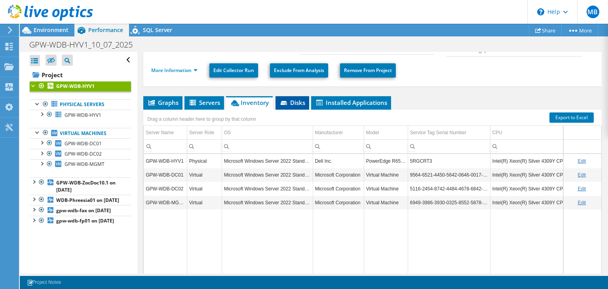
scroll to position [90, 0]
click at [291, 103] on span "Disks" at bounding box center [292, 102] width 26 height 8
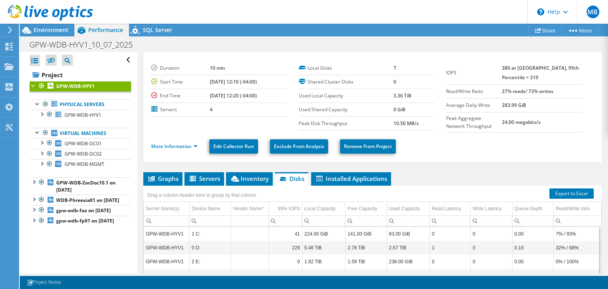
scroll to position [0, 0]
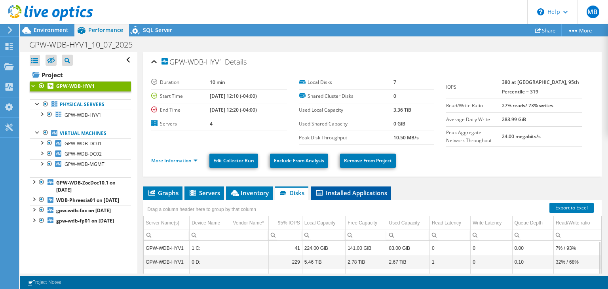
click at [334, 189] on span "Installed Applications" at bounding box center [351, 193] width 72 height 8
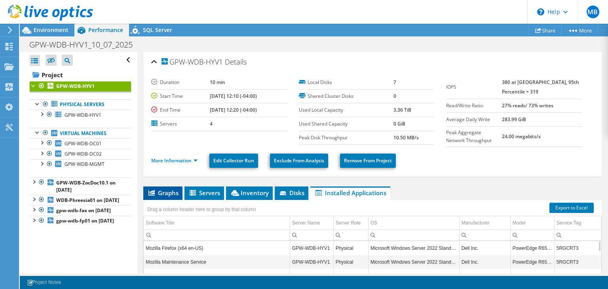
click at [167, 200] on div "Drag a column header here to group by that column" at bounding box center [201, 208] width 117 height 17
click at [170, 193] on span "Graphs" at bounding box center [162, 193] width 31 height 8
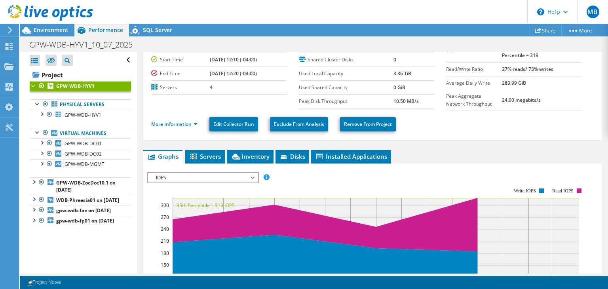
scroll to position [36, 0]
click at [255, 176] on span "IOPS" at bounding box center [203, 177] width 110 height 9
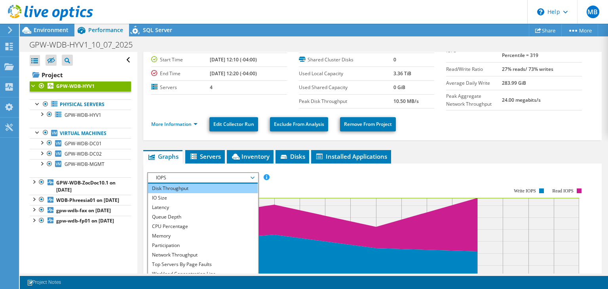
scroll to position [9, 0]
click at [219, 187] on li "Disk Throughput" at bounding box center [203, 187] width 110 height 9
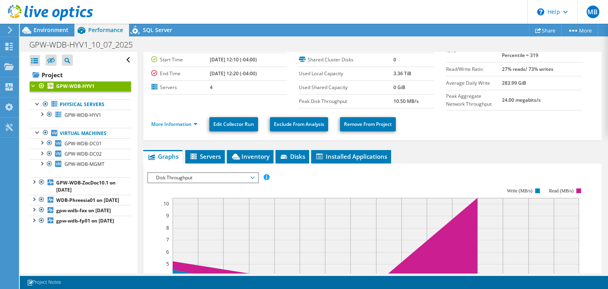
click at [344, 183] on rect at bounding box center [366, 256] width 438 height 158
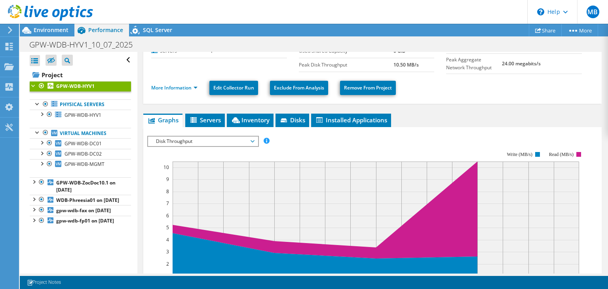
scroll to position [73, 0]
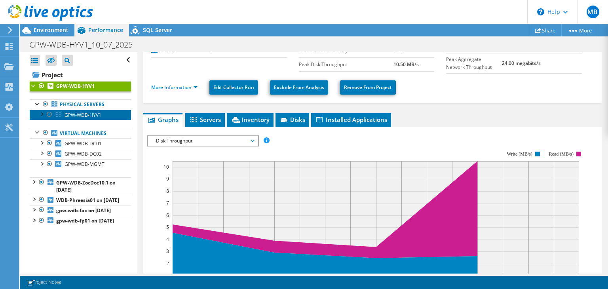
click at [76, 116] on span "GPW-WDB-HYV1" at bounding box center [82, 115] width 37 height 7
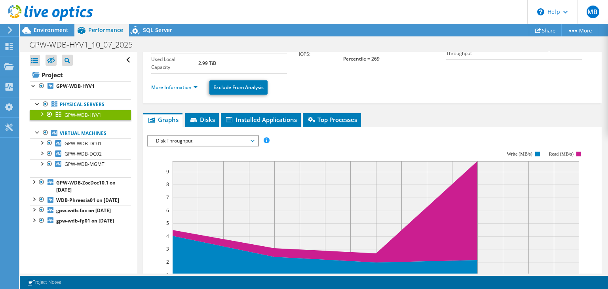
scroll to position [73, 0]
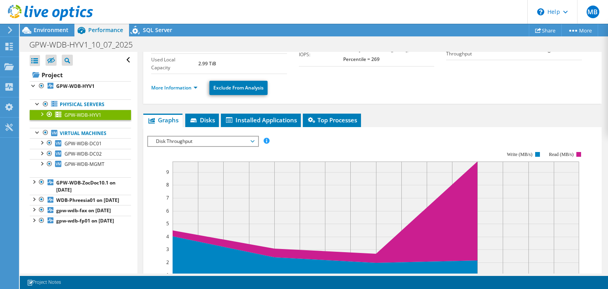
click at [225, 140] on span "Disk Throughput" at bounding box center [203, 140] width 102 height 9
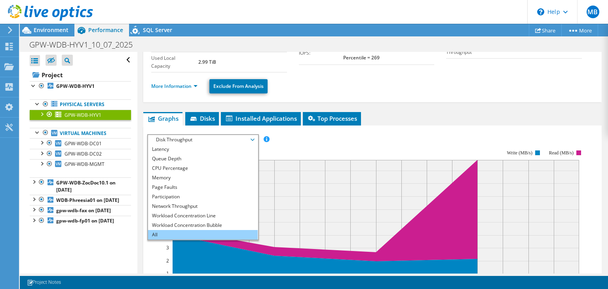
scroll to position [74, 0]
click at [185, 232] on li "All" at bounding box center [203, 234] width 110 height 9
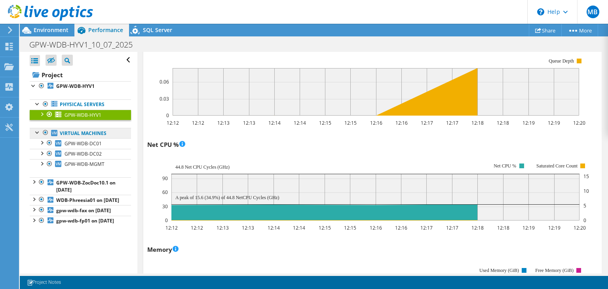
scroll to position [602, 0]
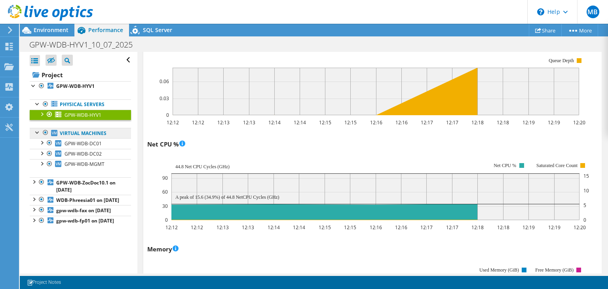
click at [64, 132] on link "Virtual Machines" at bounding box center [80, 133] width 101 height 10
click at [44, 133] on div at bounding box center [46, 132] width 8 height 9
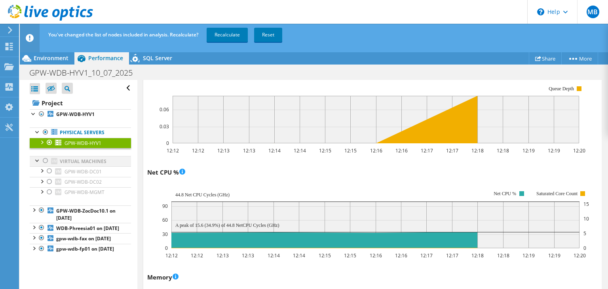
click at [44, 161] on div at bounding box center [46, 160] width 8 height 9
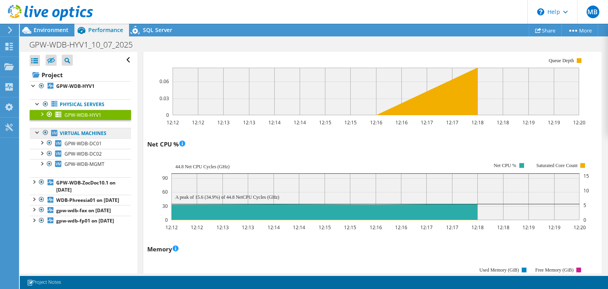
click at [81, 135] on link "Virtual Machines" at bounding box center [80, 133] width 101 height 10
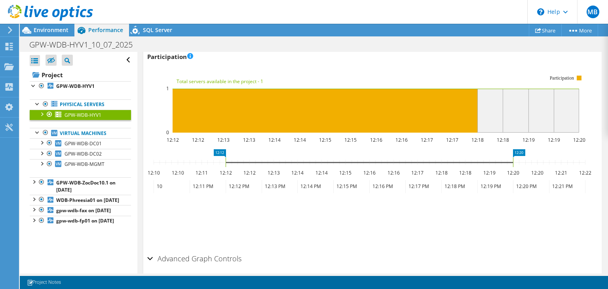
scroll to position [1138, 0]
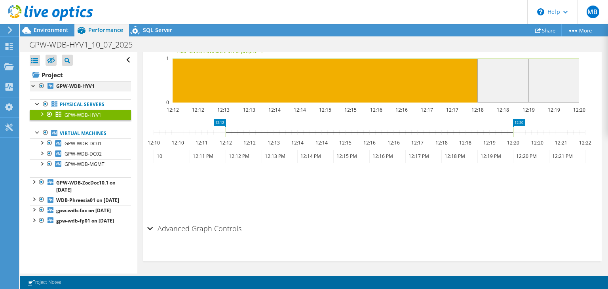
click at [30, 84] on div at bounding box center [34, 85] width 8 height 8
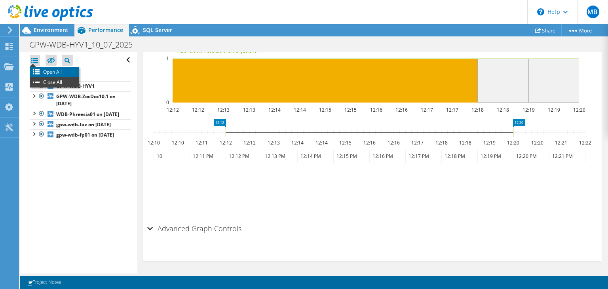
click at [40, 73] on li "Open All" at bounding box center [54, 72] width 49 height 10
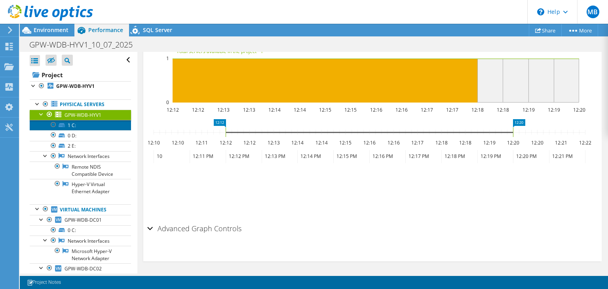
click at [74, 126] on link "1 C:" at bounding box center [80, 125] width 101 height 10
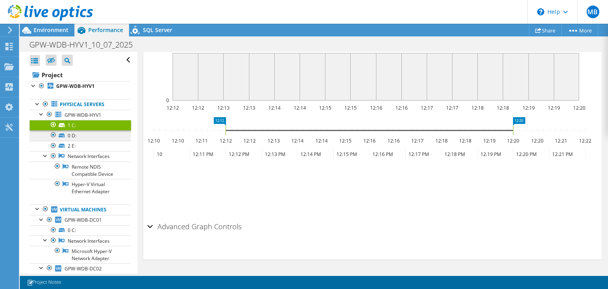
scroll to position [613, 0]
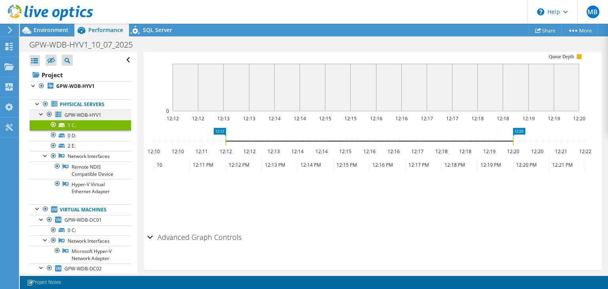
click at [42, 114] on div at bounding box center [42, 114] width 8 height 8
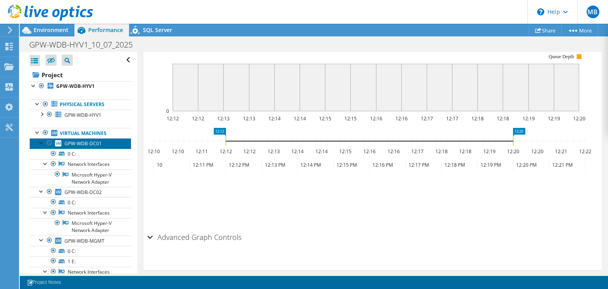
click at [90, 142] on span "GPW-WDB-DC01" at bounding box center [82, 143] width 37 height 7
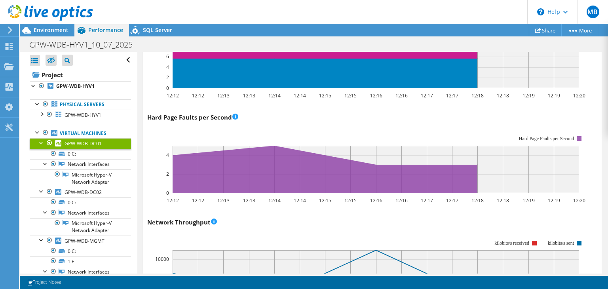
scroll to position [0, 0]
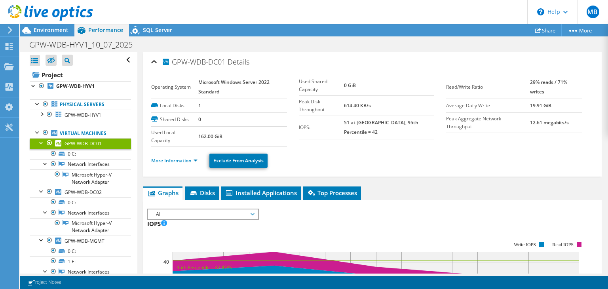
click at [339, 130] on section "Operating System Microsoft Windows Server 2022 Standard Local Disks 1 Shared Di…" at bounding box center [298, 111] width 295 height 71
click at [331, 193] on span "Top Processes" at bounding box center [332, 193] width 50 height 8
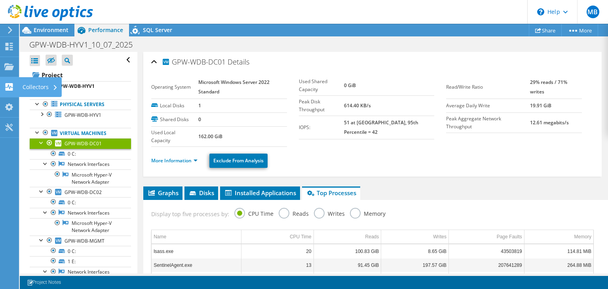
click at [8, 84] on use at bounding box center [10, 87] width 8 height 8
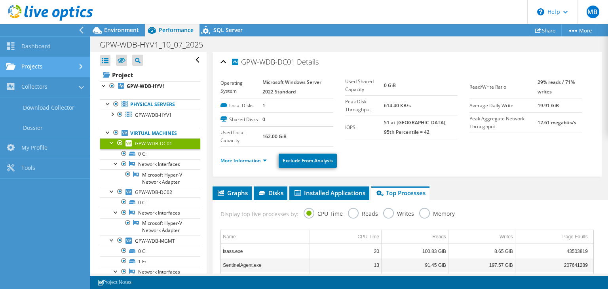
click at [20, 72] on link "Projects" at bounding box center [45, 67] width 90 height 20
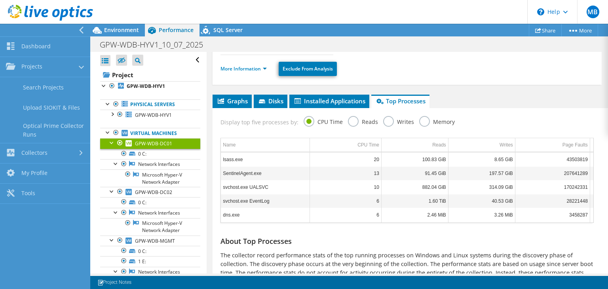
scroll to position [91, 0]
click at [348, 126] on label "Reads" at bounding box center [363, 121] width 30 height 10
click at [0, 0] on input "Reads" at bounding box center [0, 0] width 0 height 0
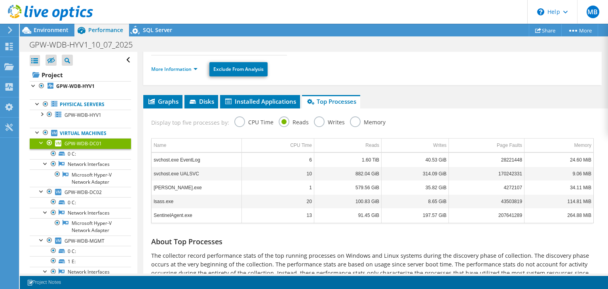
click at [314, 123] on label "Writes" at bounding box center [329, 121] width 31 height 10
click at [0, 0] on input "Writes" at bounding box center [0, 0] width 0 height 0
click at [351, 122] on label "Memory" at bounding box center [368, 121] width 36 height 10
click at [0, 0] on input "Memory" at bounding box center [0, 0] width 0 height 0
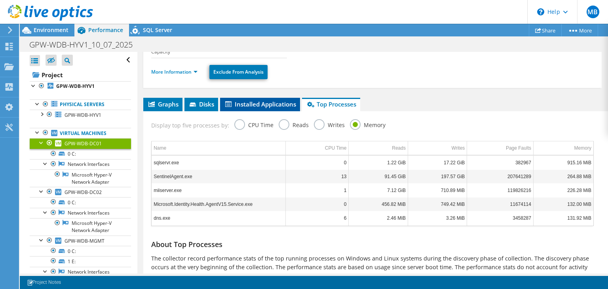
click at [238, 104] on span "Installed Applications" at bounding box center [260, 104] width 72 height 8
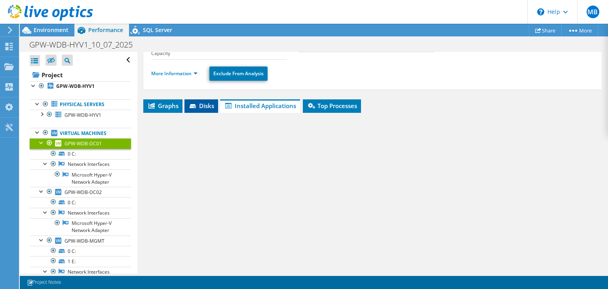
click at [195, 104] on icon at bounding box center [193, 106] width 8 height 5
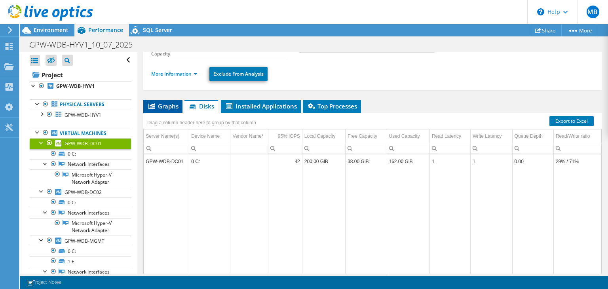
click at [153, 110] on li "Graphs" at bounding box center [162, 106] width 39 height 13
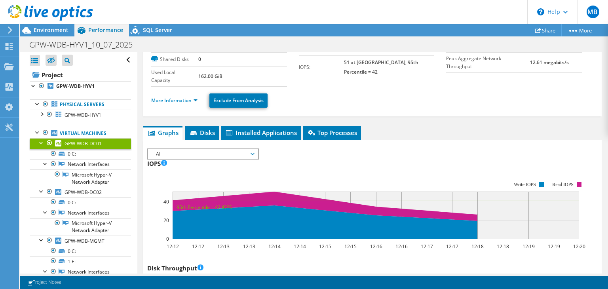
scroll to position [59, 0]
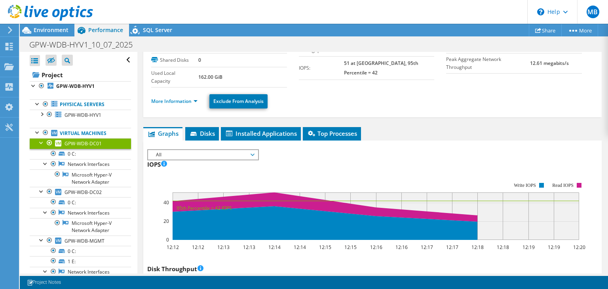
click at [246, 153] on span "All" at bounding box center [203, 154] width 102 height 9
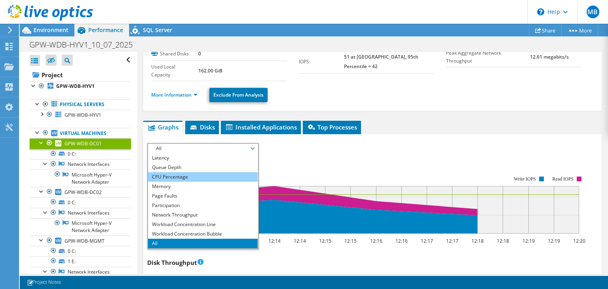
scroll to position [66, 0]
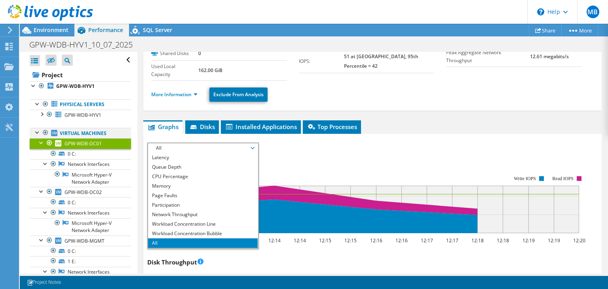
click at [35, 134] on div at bounding box center [38, 132] width 8 height 8
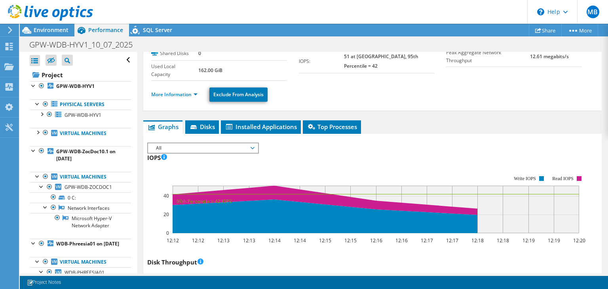
scroll to position [0, 0]
click at [33, 150] on div at bounding box center [34, 150] width 8 height 8
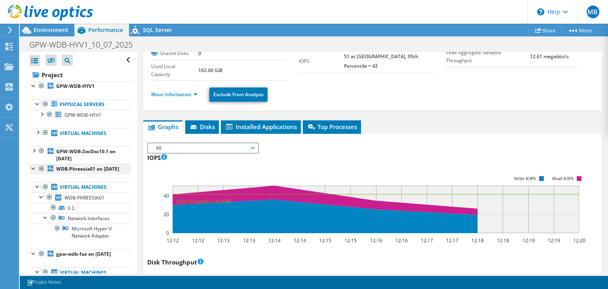
click at [32, 165] on div at bounding box center [34, 168] width 8 height 8
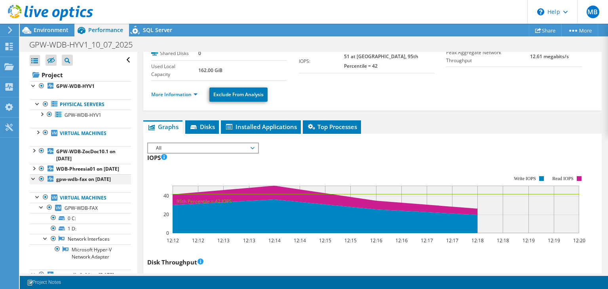
click at [34, 182] on div at bounding box center [34, 178] width 8 height 8
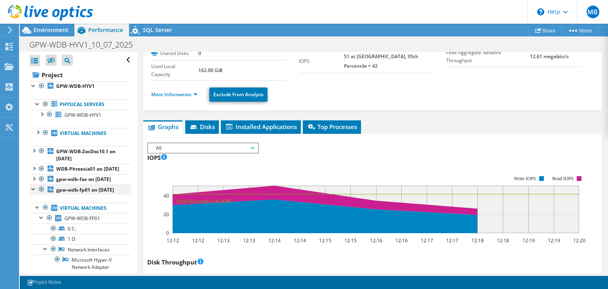
click at [33, 192] on div at bounding box center [34, 188] width 8 height 8
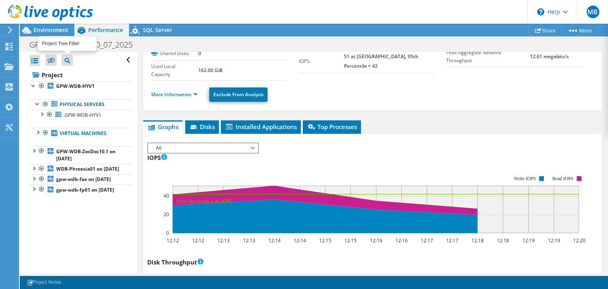
click at [68, 60] on icon at bounding box center [67, 61] width 6 height 6
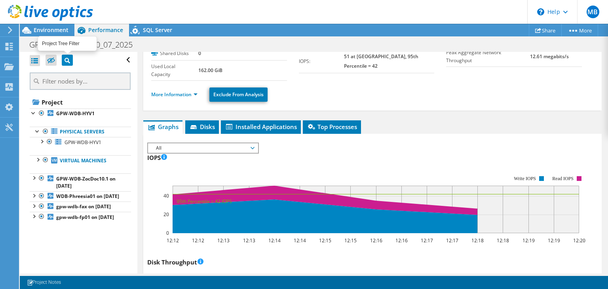
click at [68, 60] on icon at bounding box center [67, 61] width 6 height 6
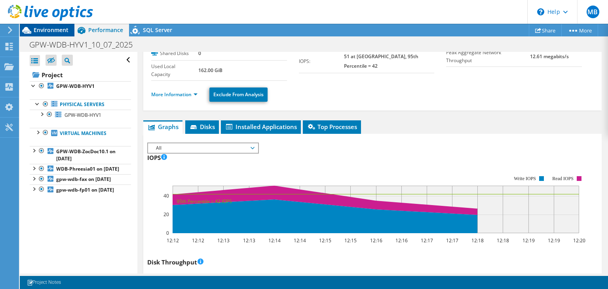
click at [47, 29] on span "Environment" at bounding box center [51, 30] width 35 height 8
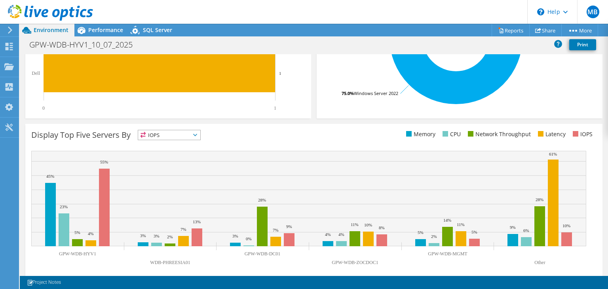
scroll to position [239, 0]
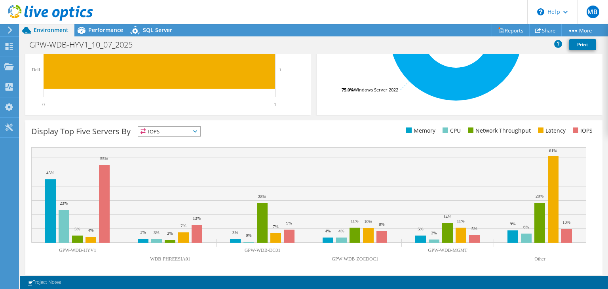
click at [200, 132] on span "IOPS" at bounding box center [169, 131] width 62 height 9
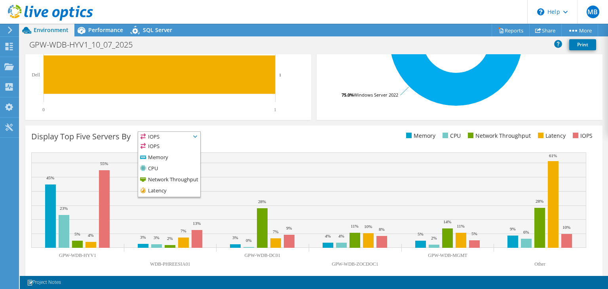
scroll to position [229, 0]
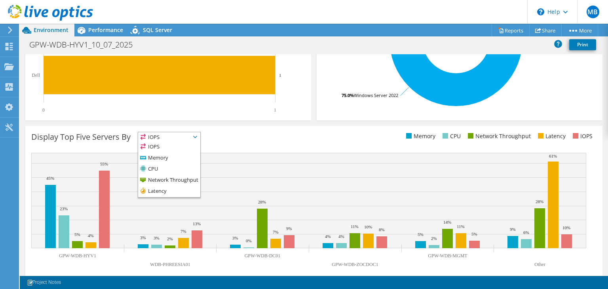
click at [239, 136] on div "Display Top Five Servers By IOPS IOPS" at bounding box center [172, 138] width 282 height 13
click at [244, 126] on div "Display Top Five Servers By IOPS IOPS" at bounding box center [313, 203] width 577 height 154
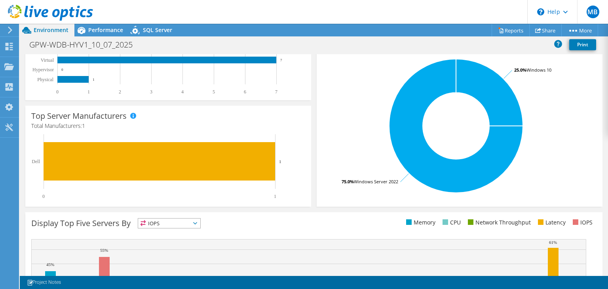
scroll to position [143, 0]
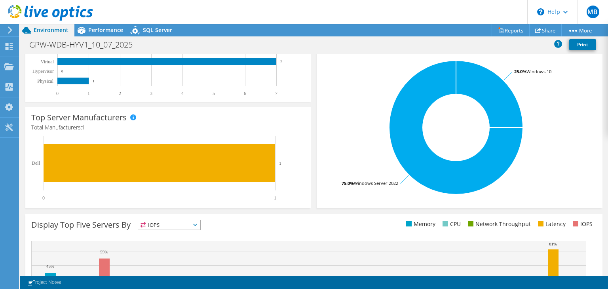
click at [200, 224] on span "IOPS" at bounding box center [169, 224] width 62 height 9
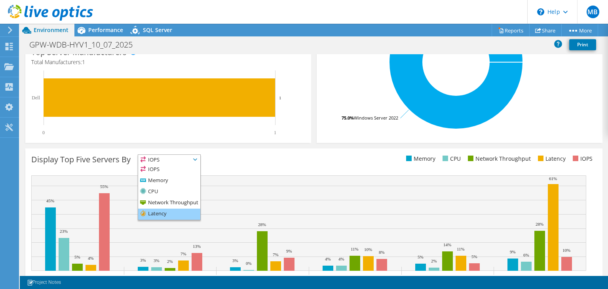
scroll to position [206, 0]
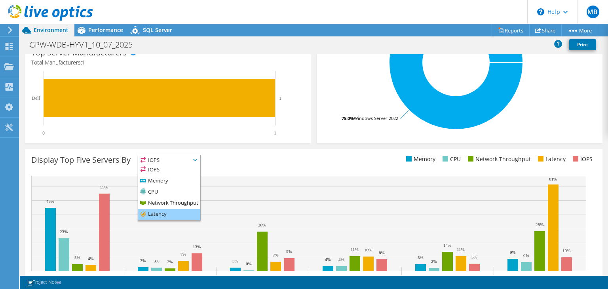
click at [161, 215] on li "Latency" at bounding box center [169, 214] width 62 height 11
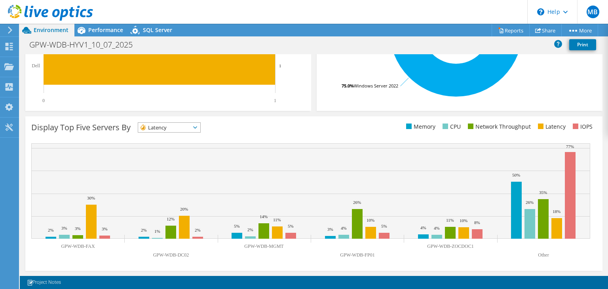
scroll to position [239, 0]
click at [200, 129] on span "Latency" at bounding box center [169, 127] width 62 height 9
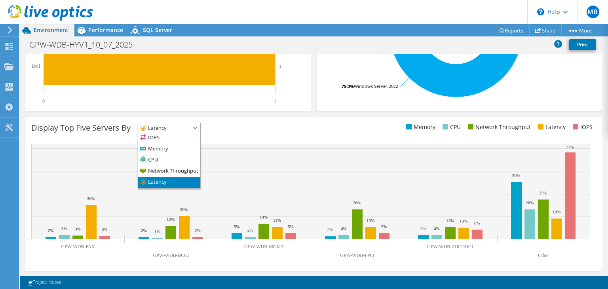
click at [331, 129] on ul "Memory CPU Network Throughput Latency IOPS" at bounding box center [455, 127] width 282 height 9
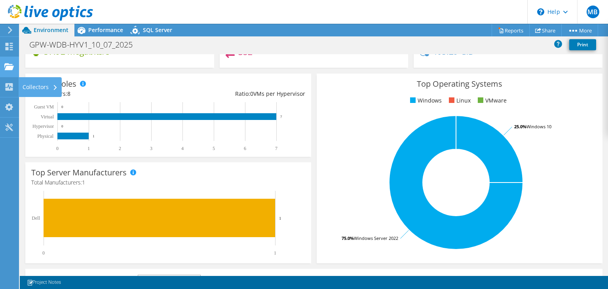
scroll to position [84, 0]
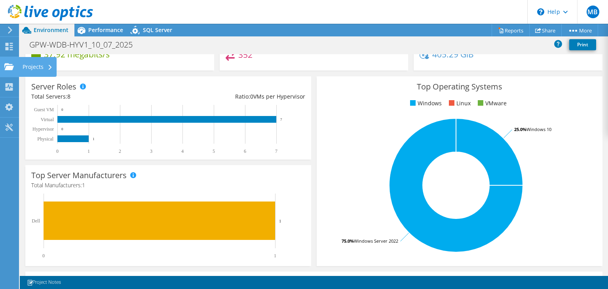
click at [28, 70] on div "Projects" at bounding box center [38, 67] width 38 height 20
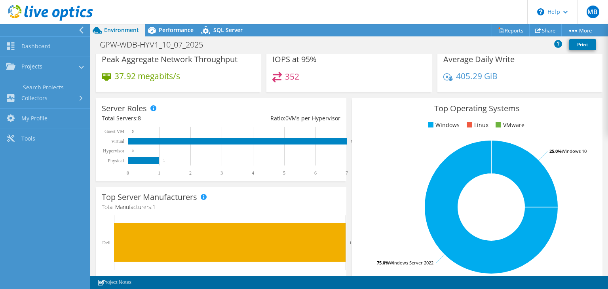
scroll to position [106, 0]
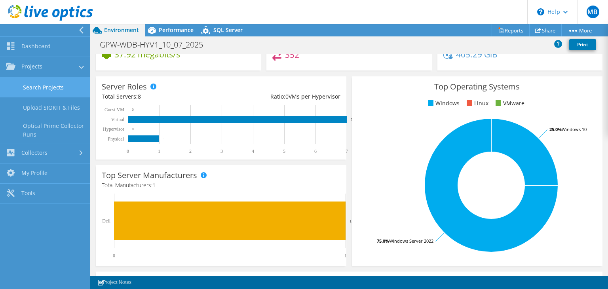
click at [51, 87] on link "Search Projects" at bounding box center [45, 87] width 90 height 20
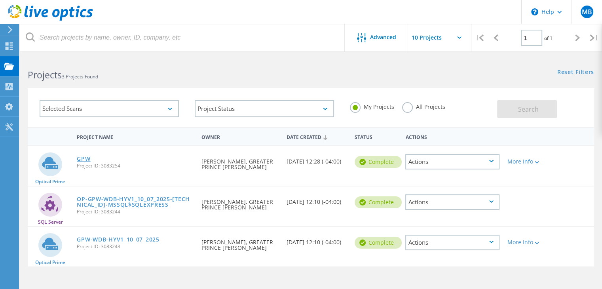
click at [87, 157] on link "GPW" at bounding box center [83, 159] width 13 height 6
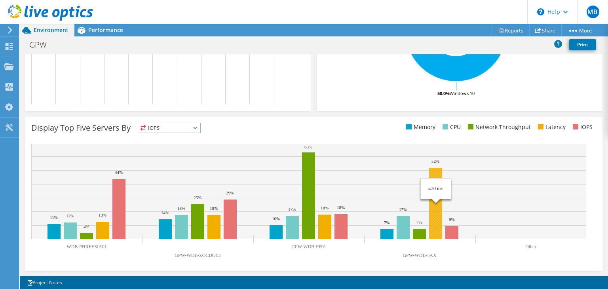
scroll to position [238, 0]
click at [437, 225] on rect at bounding box center [435, 203] width 13 height 71
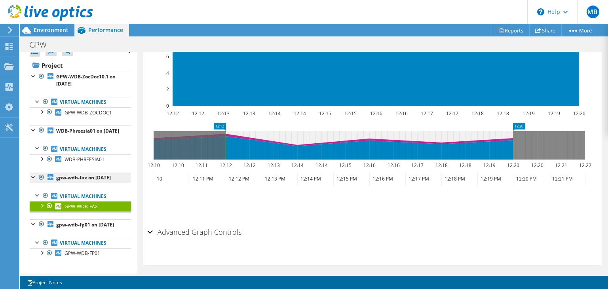
scroll to position [0, 0]
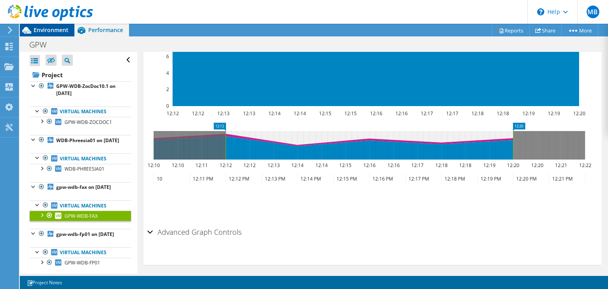
click at [55, 29] on span "Environment" at bounding box center [51, 30] width 35 height 8
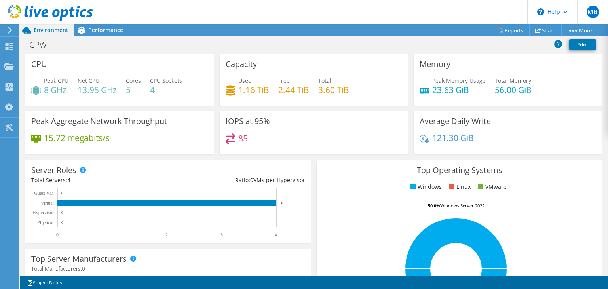
scroll to position [1, 0]
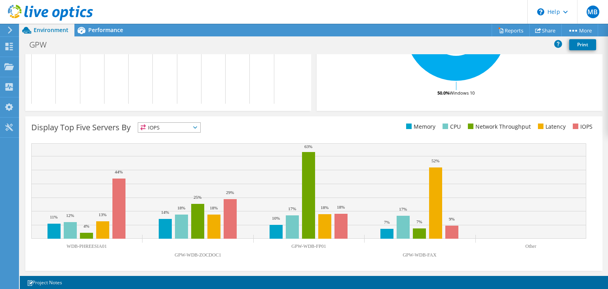
click at [192, 127] on span "IOPS" at bounding box center [169, 127] width 62 height 9
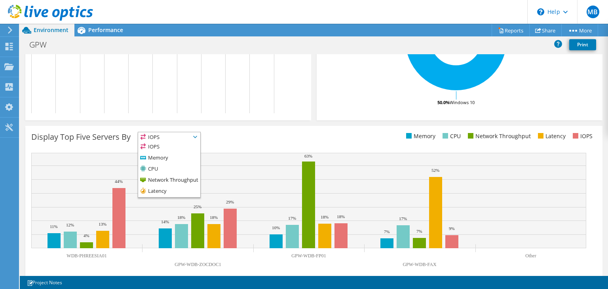
scroll to position [229, 0]
click at [238, 133] on div "Display Top Five Servers By IOPS IOPS" at bounding box center [172, 138] width 282 height 13
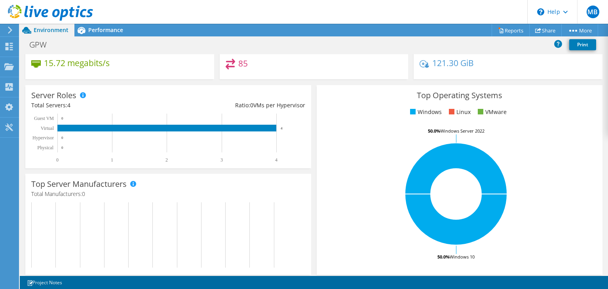
scroll to position [0, 0]
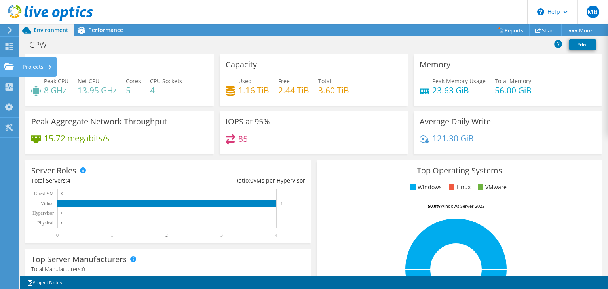
click at [38, 68] on div "Projects" at bounding box center [38, 67] width 38 height 20
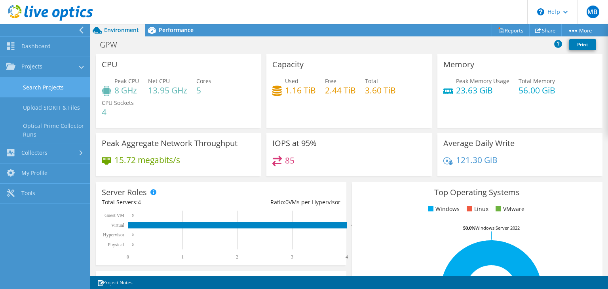
click at [51, 89] on link "Search Projects" at bounding box center [45, 87] width 90 height 20
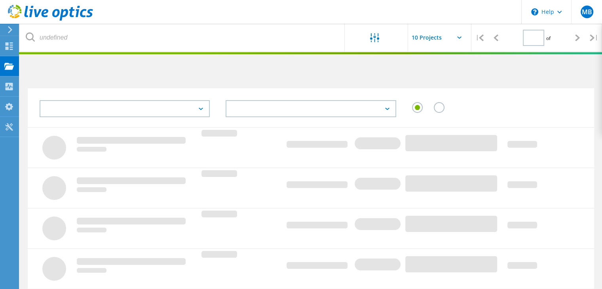
type input "1"
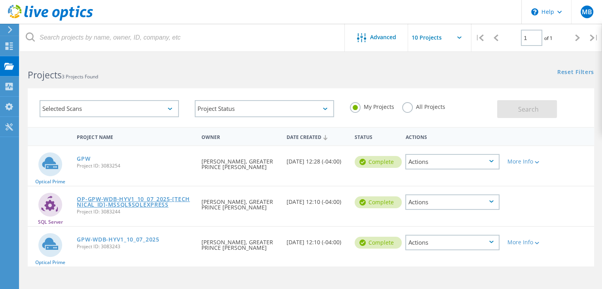
click at [119, 200] on link "OP-GPW-WDB-HYV1_10_07_2025-10.1.100.13-MSSQL$SQLEXPRESS" at bounding box center [135, 201] width 117 height 11
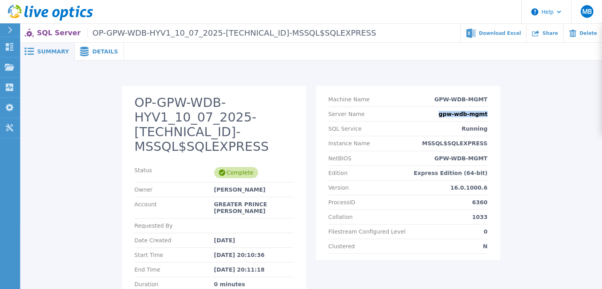
drag, startPoint x: 487, startPoint y: 113, endPoint x: 436, endPoint y: 113, distance: 50.2
click at [436, 113] on div "Server Name gpw-wdb-mgmt" at bounding box center [407, 114] width 159 height 15
click at [92, 52] on span "Details" at bounding box center [105, 52] width 26 height 6
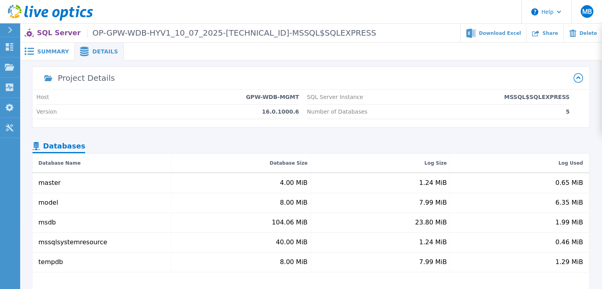
click at [48, 47] on div "Summary" at bounding box center [47, 52] width 55 height 18
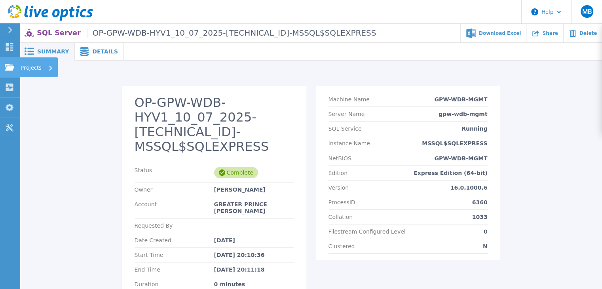
click at [17, 68] on link "Projects Projects" at bounding box center [10, 67] width 20 height 20
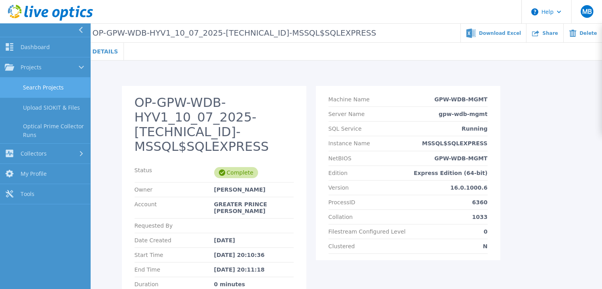
click at [54, 85] on link "Search Projects" at bounding box center [45, 88] width 90 height 20
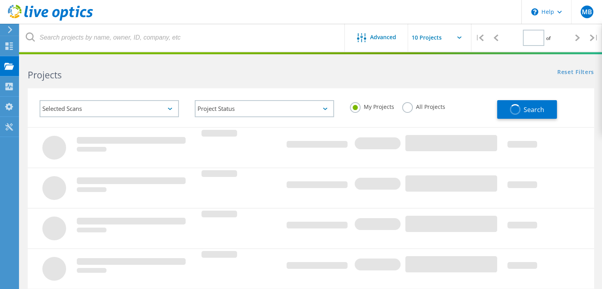
type input "1"
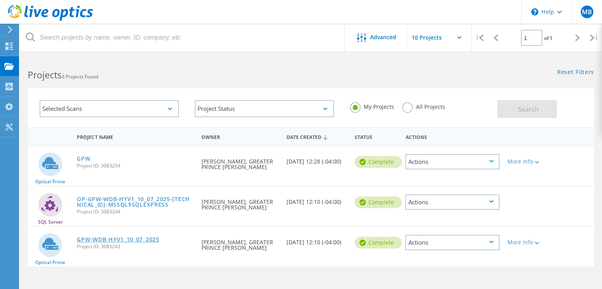
click at [110, 238] on link "GPW-WDB-HYV1_10_07_2025" at bounding box center [118, 240] width 82 height 6
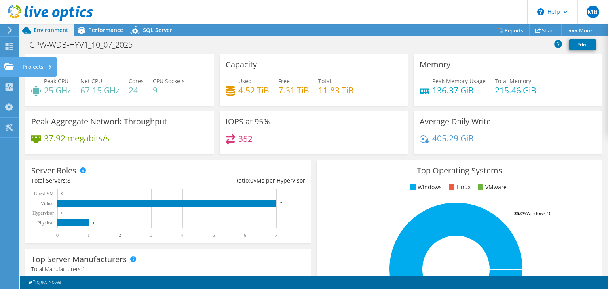
click at [31, 66] on div "Projects" at bounding box center [38, 67] width 38 height 20
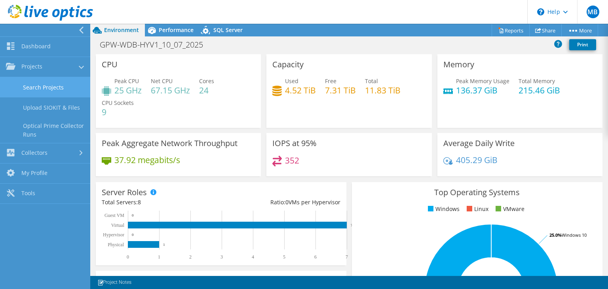
click at [53, 88] on link "Search Projects" at bounding box center [45, 87] width 90 height 20
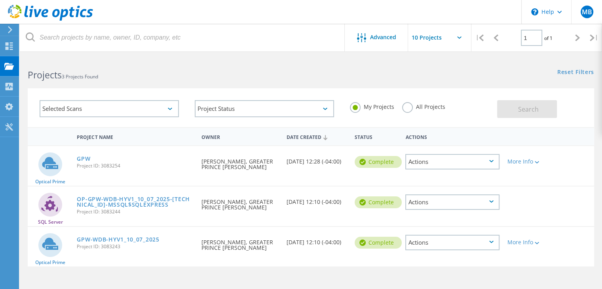
scroll to position [0, 0]
click at [537, 241] on icon at bounding box center [536, 242] width 4 height 2
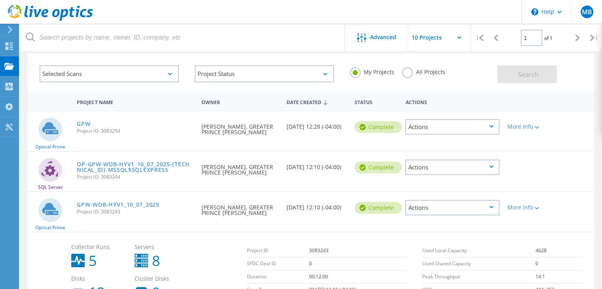
scroll to position [97, 0]
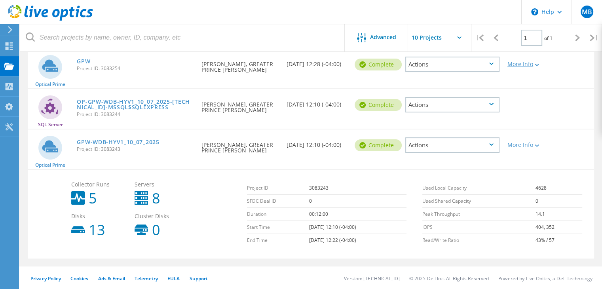
click at [536, 64] on icon at bounding box center [536, 65] width 4 height 2
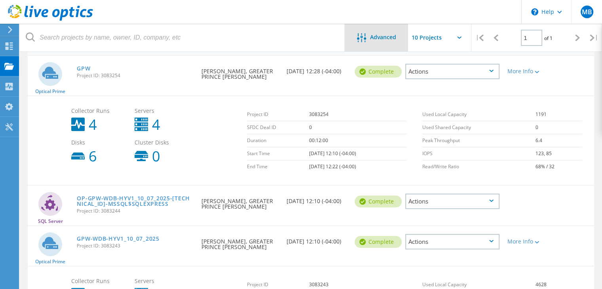
click at [370, 36] on span "Advanced" at bounding box center [383, 37] width 26 height 6
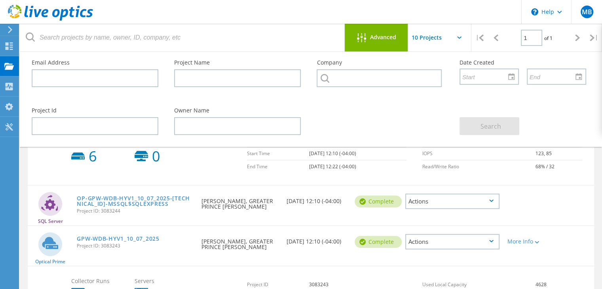
scroll to position [90, 0]
click at [370, 36] on span "Advanced" at bounding box center [383, 37] width 26 height 6
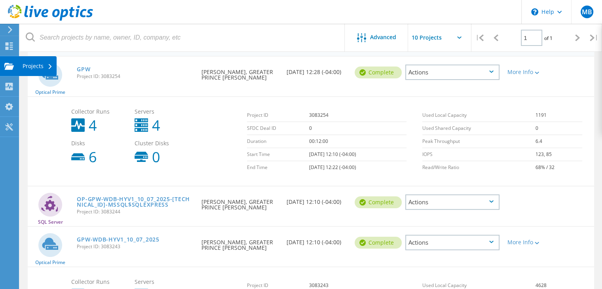
click at [8, 68] on use at bounding box center [8, 66] width 9 height 7
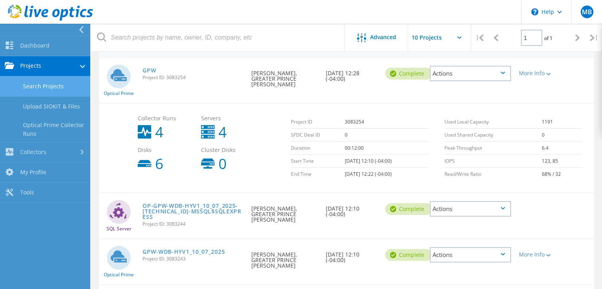
scroll to position [88, 0]
click at [51, 89] on link "Search Projects" at bounding box center [45, 86] width 90 height 20
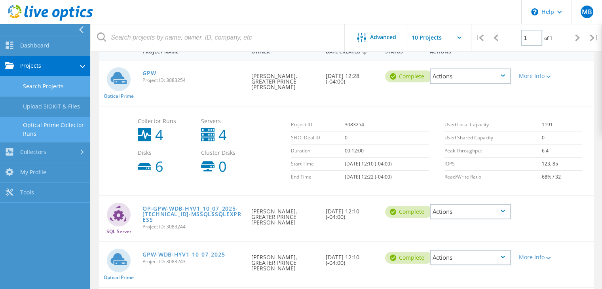
click at [51, 127] on link "Optical Prime Collector Runs" at bounding box center [45, 129] width 90 height 25
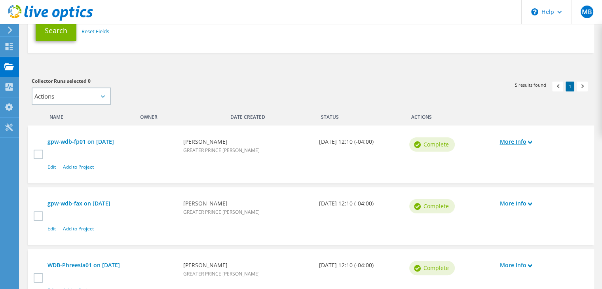
scroll to position [152, 0]
click at [530, 140] on icon at bounding box center [530, 142] width 4 height 4
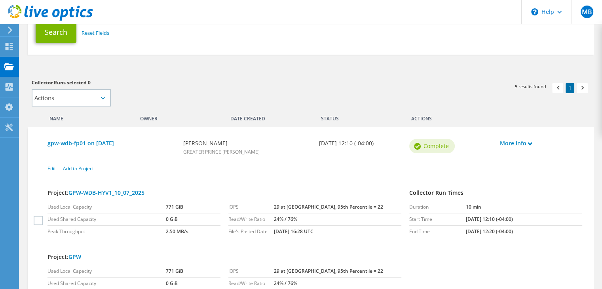
scroll to position [150, 0]
click at [530, 139] on link "More Info" at bounding box center [540, 143] width 82 height 9
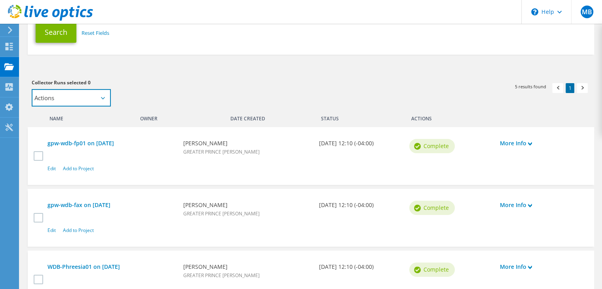
click at [110, 100] on select "Actions Add to new project Add to existing project" at bounding box center [71, 97] width 79 height 17
click at [143, 88] on div "Collector Runs selected 0 Actions Add to new project Add to existing project Ap…" at bounding box center [167, 92] width 271 height 28
click at [40, 155] on label at bounding box center [39, 155] width 11 height 9
click at [0, 0] on input "checkbox" at bounding box center [0, 0] width 0 height 0
click at [38, 220] on label at bounding box center [39, 217] width 11 height 9
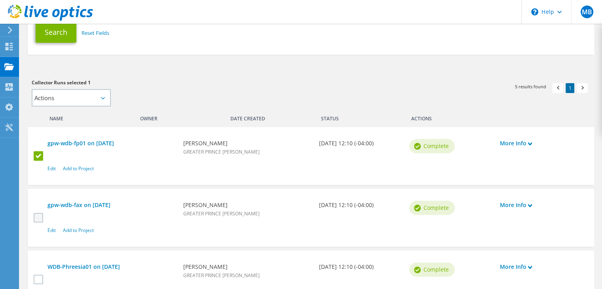
click at [0, 0] on input "checkbox" at bounding box center [0, 0] width 0 height 0
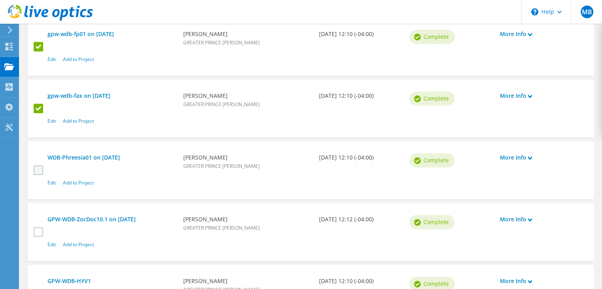
click at [39, 167] on label at bounding box center [39, 169] width 11 height 9
click at [0, 0] on input "checkbox" at bounding box center [0, 0] width 0 height 0
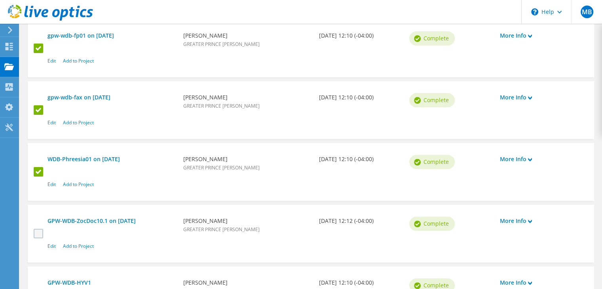
click at [38, 235] on label at bounding box center [39, 233] width 11 height 9
click at [0, 0] on input "checkbox" at bounding box center [0, 0] width 0 height 0
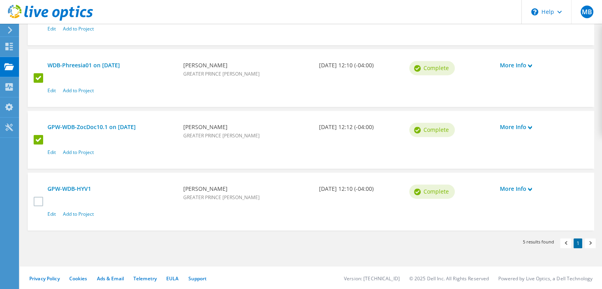
scroll to position [352, 0]
click at [37, 203] on label at bounding box center [39, 200] width 11 height 9
click at [0, 0] on input "checkbox" at bounding box center [0, 0] width 0 height 0
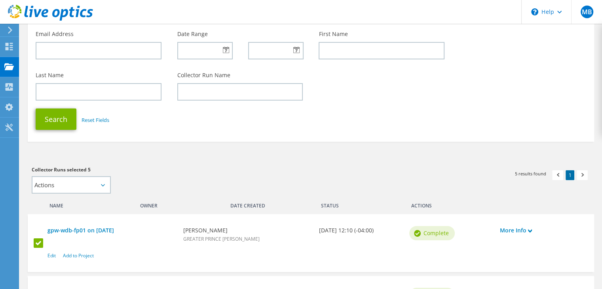
scroll to position [68, 0]
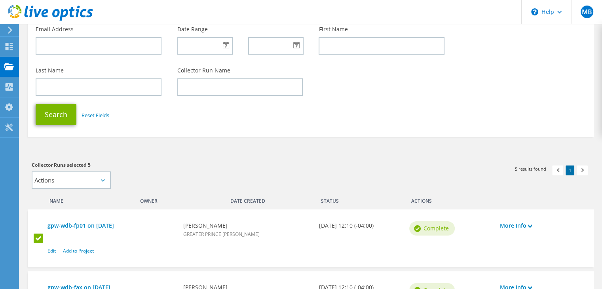
click at [101, 180] on icon at bounding box center [103, 180] width 4 height 2
drag, startPoint x: 100, startPoint y: 179, endPoint x: 108, endPoint y: 182, distance: 8.7
click at [100, 179] on select "Actions Add to new project Add to existing project" at bounding box center [71, 179] width 79 height 17
select select "new_proj"
click at [32, 171] on select "Actions Add to new project Add to existing project" at bounding box center [71, 179] width 79 height 17
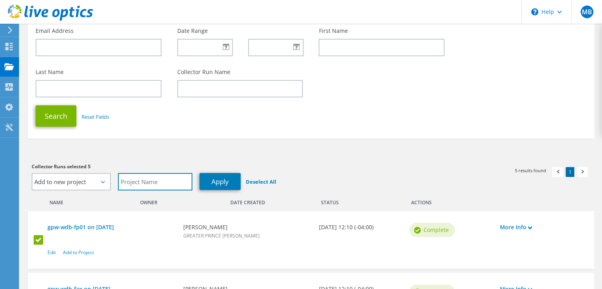
click at [159, 184] on input "text" at bounding box center [155, 181] width 74 height 17
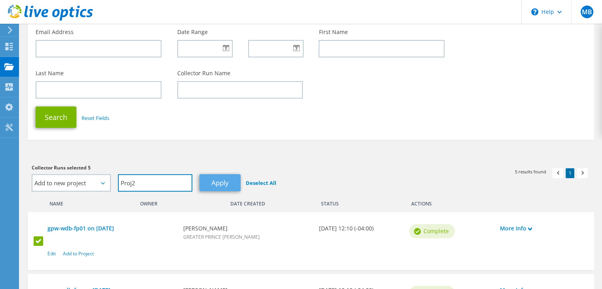
type input "Proj2"
click at [219, 181] on link "Apply" at bounding box center [219, 182] width 41 height 17
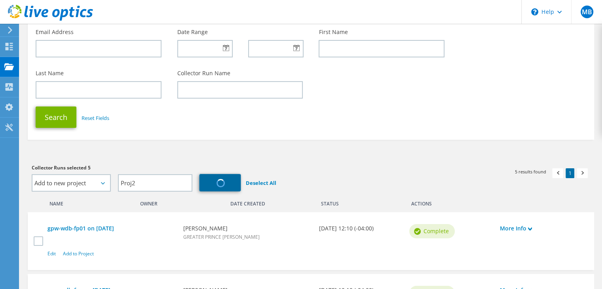
select select "Actions"
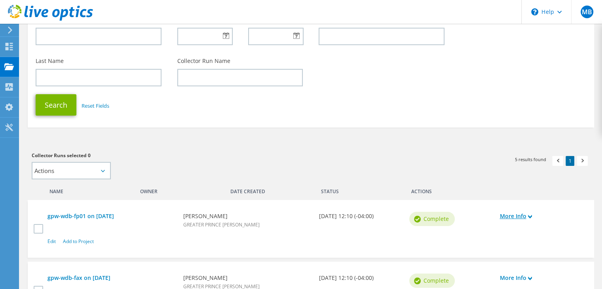
click at [530, 215] on use at bounding box center [530, 217] width 4 height 4
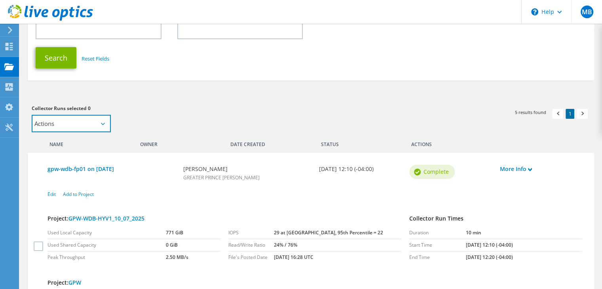
click at [104, 125] on select "Actions Add to new project Add to existing project" at bounding box center [71, 123] width 79 height 17
click at [105, 124] on select "Actions Add to new project Add to existing project" at bounding box center [71, 123] width 79 height 17
click at [105, 124] on select "Actions Add to new project Add to existing project" at bounding box center [71, 124] width 79 height 17
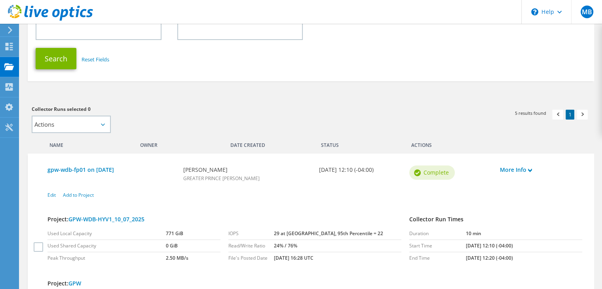
click at [146, 119] on div "Collector Runs selected 0 Actions Add to new project Add to existing project Pr…" at bounding box center [167, 119] width 271 height 28
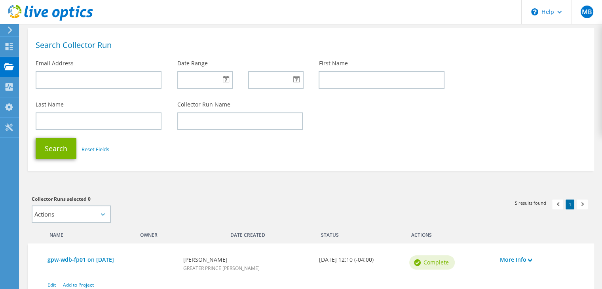
scroll to position [0, 0]
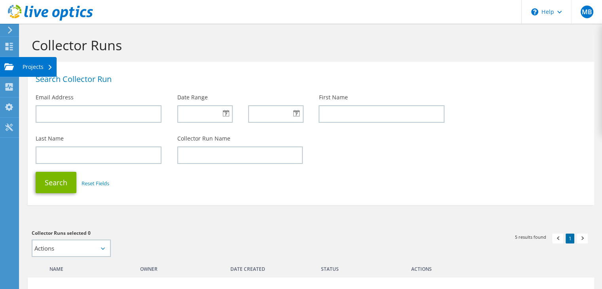
click at [40, 70] on div "Projects" at bounding box center [38, 67] width 38 height 20
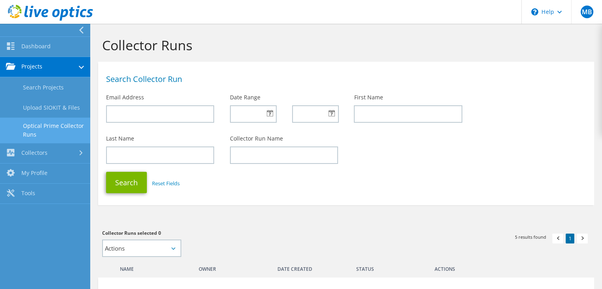
click at [40, 125] on link "Optical Prime Collector Runs" at bounding box center [45, 129] width 90 height 25
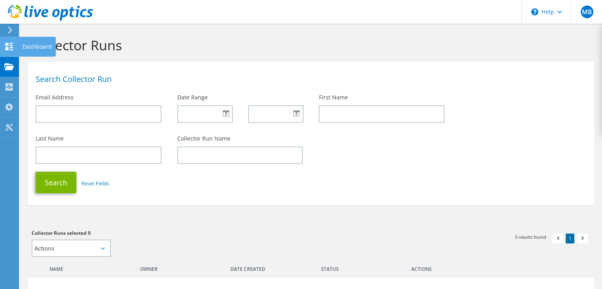
click at [8, 49] on use at bounding box center [10, 47] width 8 height 8
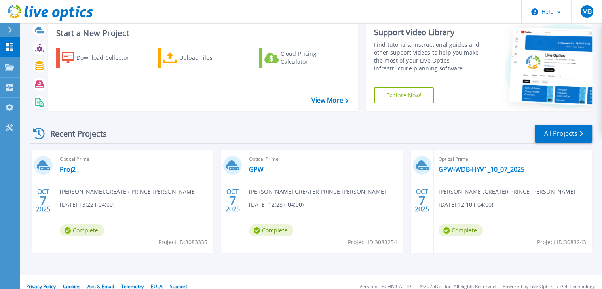
scroll to position [31, 0]
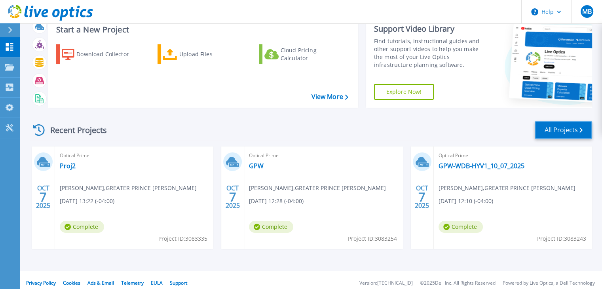
click at [560, 127] on link "All Projects" at bounding box center [562, 130] width 57 height 18
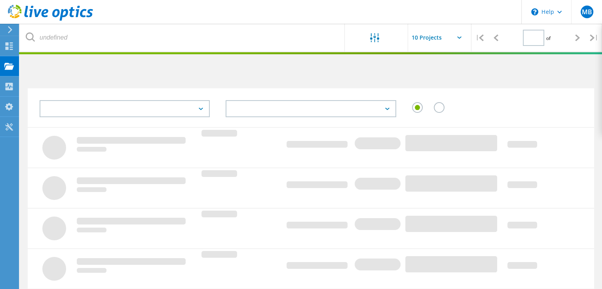
type input "1"
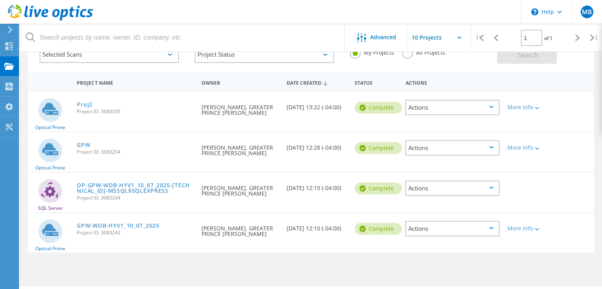
scroll to position [55, 0]
click at [85, 103] on link "Proj2" at bounding box center [85, 104] width 16 height 6
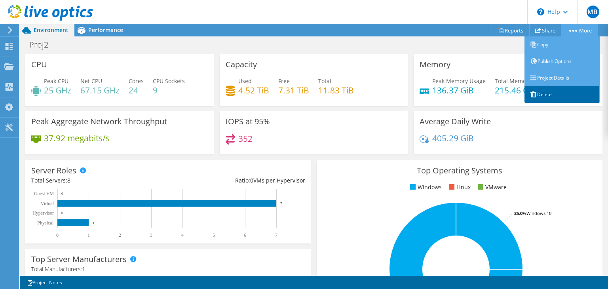
click at [533, 97] on icon at bounding box center [533, 94] width 6 height 6
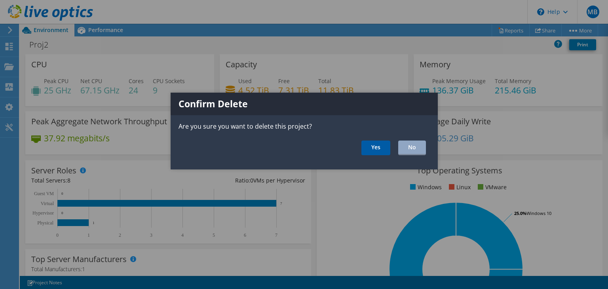
click at [368, 148] on link "Yes" at bounding box center [375, 147] width 29 height 15
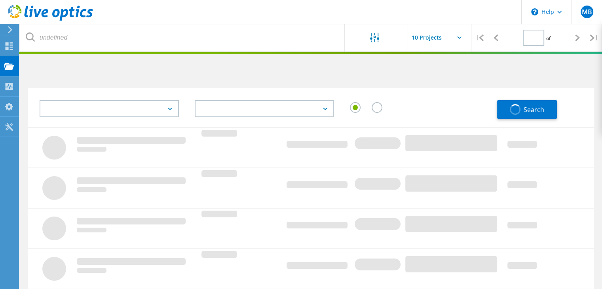
type input "1"
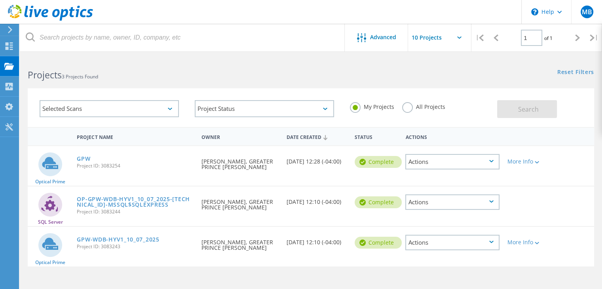
click at [491, 161] on icon at bounding box center [491, 161] width 4 height 2
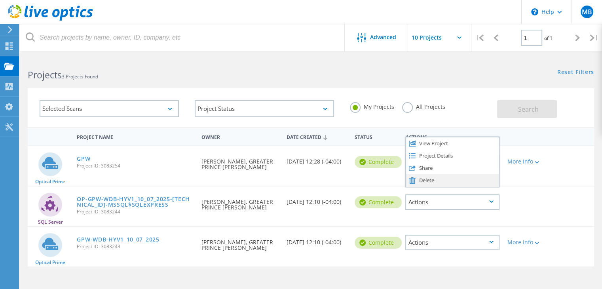
click at [433, 182] on div "Delete" at bounding box center [452, 180] width 93 height 12
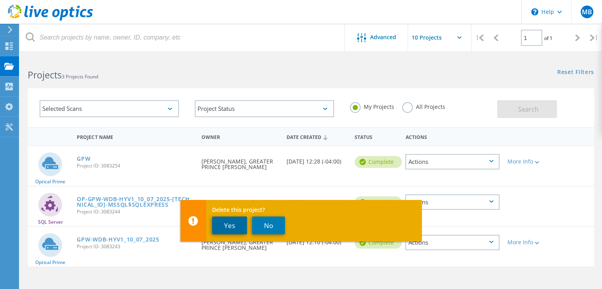
click at [231, 226] on button "Yes" at bounding box center [229, 225] width 35 height 18
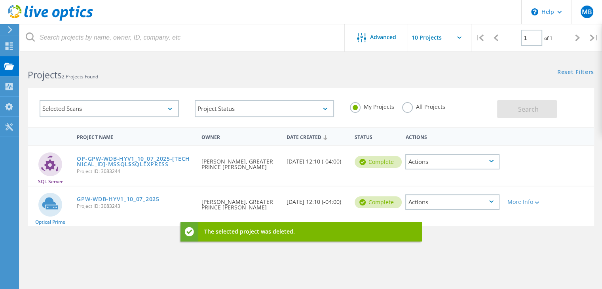
click at [490, 160] on icon at bounding box center [491, 161] width 4 height 2
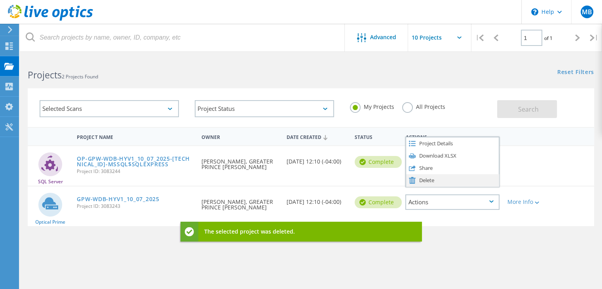
click at [434, 178] on div "Delete" at bounding box center [452, 180] width 93 height 12
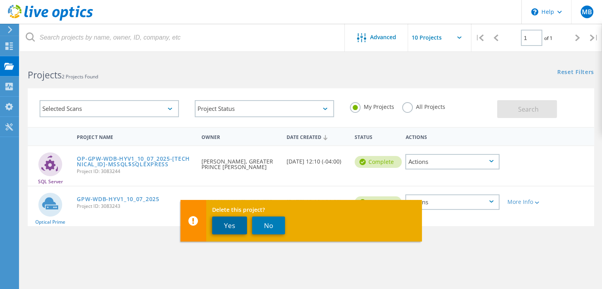
click at [229, 231] on button "Yes" at bounding box center [229, 225] width 35 height 18
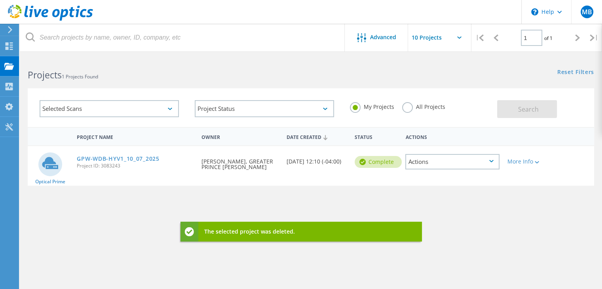
click at [489, 160] on icon at bounding box center [491, 161] width 4 height 2
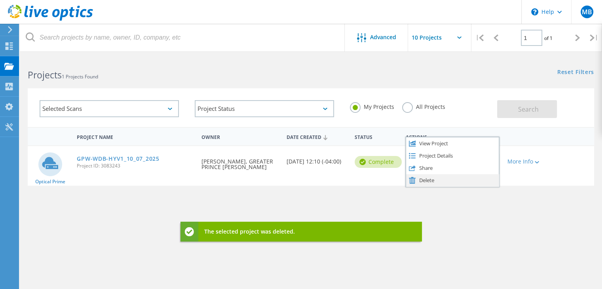
click at [432, 176] on div "Delete" at bounding box center [452, 180] width 93 height 12
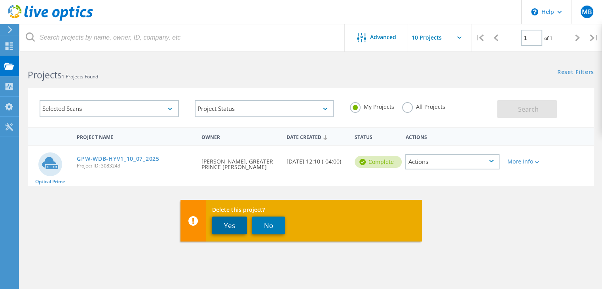
click at [222, 222] on button "Yes" at bounding box center [229, 225] width 35 height 18
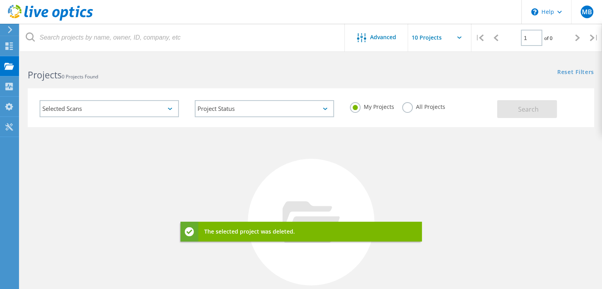
click at [178, 171] on div "No Projects Found Try refining your search." at bounding box center [311, 229] width 566 height 205
click at [392, 151] on div "No Projects Found Try refining your search." at bounding box center [311, 229] width 566 height 205
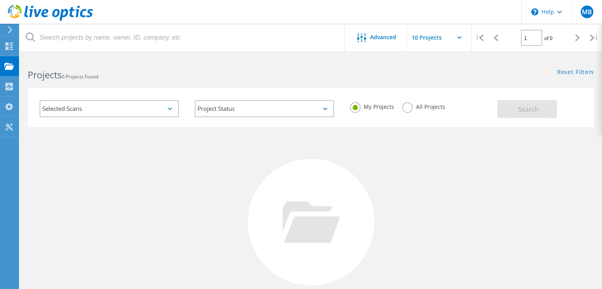
click at [142, 110] on div "Selected Scans" at bounding box center [109, 108] width 139 height 17
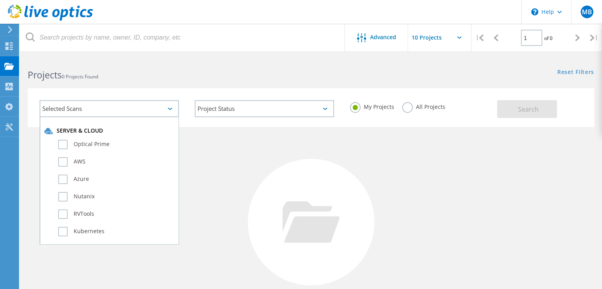
click at [203, 87] on div "Selected Scans Server & Cloud Optical Prime AWS Azure Nutanix RVTools Kubernete…" at bounding box center [311, 102] width 582 height 49
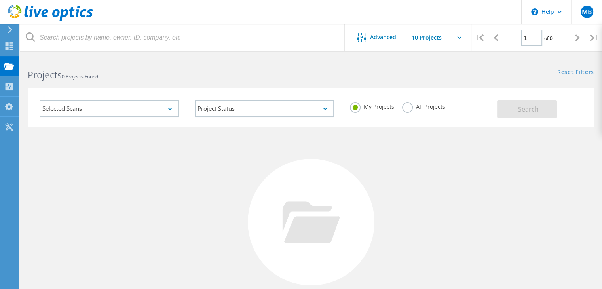
click at [458, 40] on input "text" at bounding box center [447, 38] width 79 height 28
click at [344, 72] on div "Reset Filters Show Filters" at bounding box center [456, 64] width 291 height 15
click at [149, 66] on div "Projects 0 Projects Found" at bounding box center [165, 67] width 291 height 21
click at [32, 87] on div "Collectors" at bounding box center [40, 86] width 35 height 6
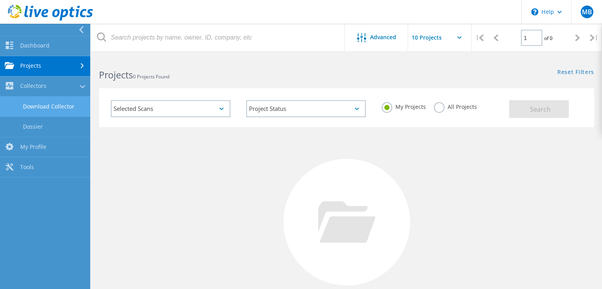
click at [32, 106] on link "Download Collector" at bounding box center [45, 107] width 90 height 20
